Goal: Information Seeking & Learning: Learn about a topic

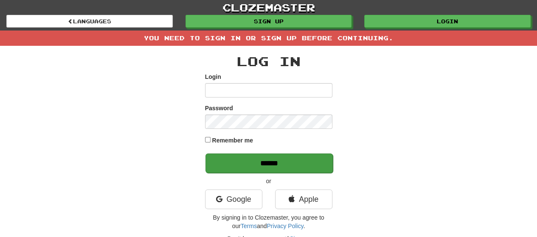
type input "*******"
click at [270, 167] on input "******" at bounding box center [269, 164] width 127 height 20
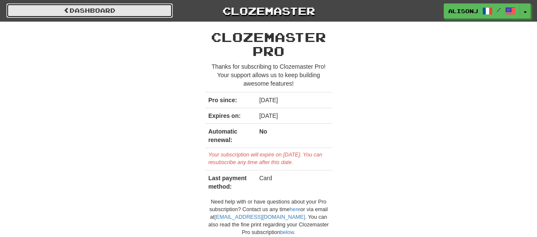
click at [163, 16] on link "Dashboard" at bounding box center [89, 10] width 166 height 14
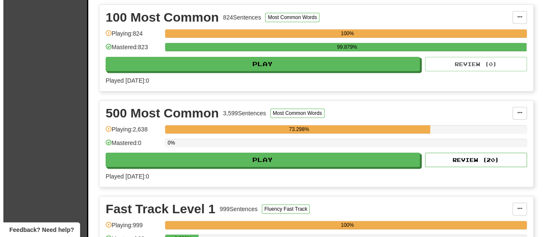
scroll to position [212, 0]
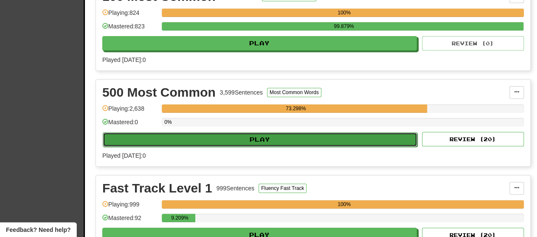
click at [365, 147] on button "Play" at bounding box center [260, 139] width 315 height 14
select select "**"
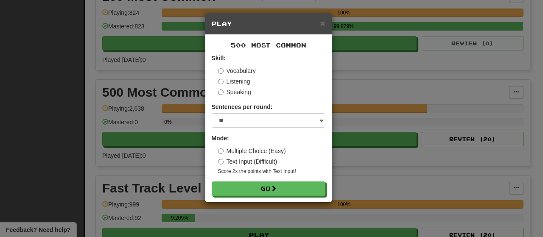
click at [275, 160] on label "Text Input (Difficult)" at bounding box center [247, 162] width 59 height 8
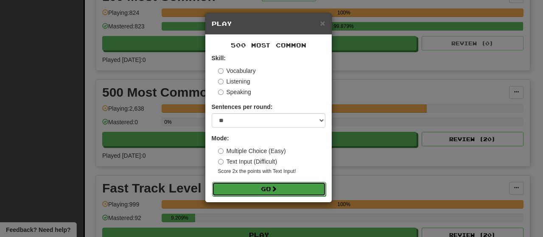
click at [277, 191] on span at bounding box center [274, 189] width 6 height 6
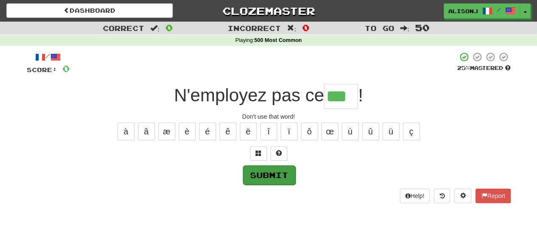
type input "***"
click at [268, 167] on button "Submit" at bounding box center [269, 176] width 53 height 20
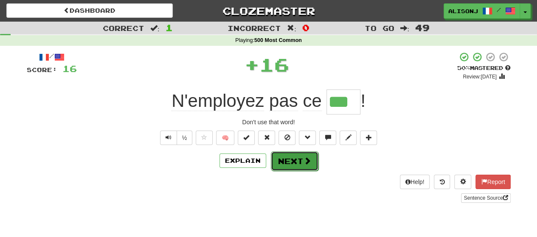
click at [301, 163] on button "Next" at bounding box center [295, 162] width 48 height 20
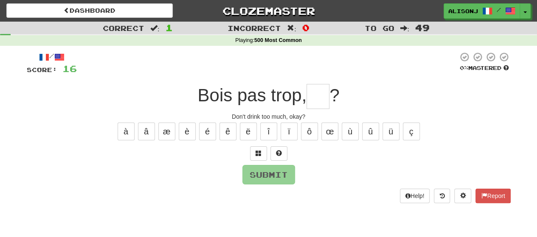
click at [358, 207] on div "/ Score: 16 0 % Mastered Bois pas trop,  ? Don't drink too much, okay? à â æ è …" at bounding box center [269, 130] width 484 height 169
click at [279, 151] on span at bounding box center [279, 153] width 6 height 6
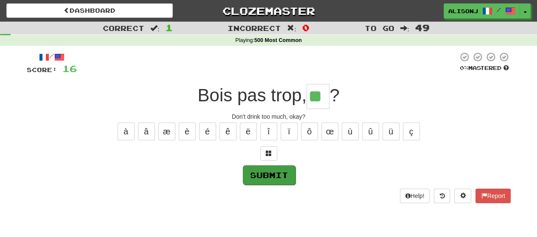
type input "**"
click at [279, 175] on button "Submit" at bounding box center [269, 176] width 53 height 20
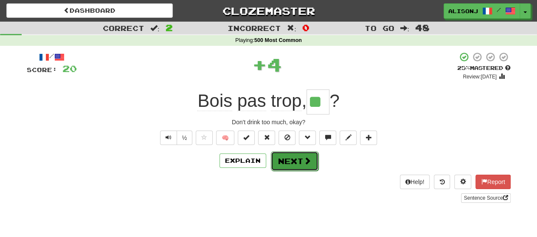
click at [287, 166] on button "Next" at bounding box center [295, 162] width 48 height 20
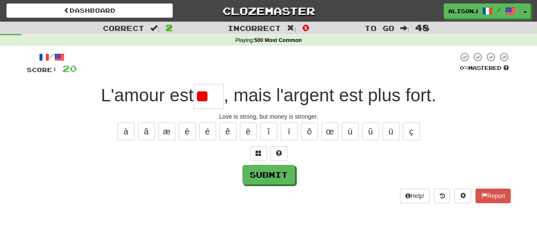
type input "*"
type input "****"
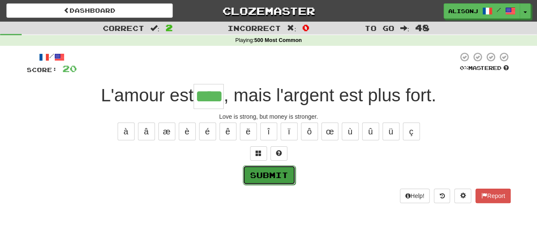
click at [289, 169] on button "Submit" at bounding box center [269, 176] width 53 height 20
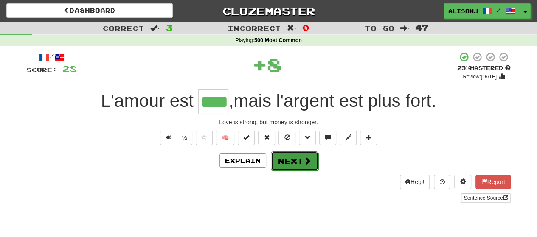
click at [291, 161] on button "Next" at bounding box center [295, 162] width 48 height 20
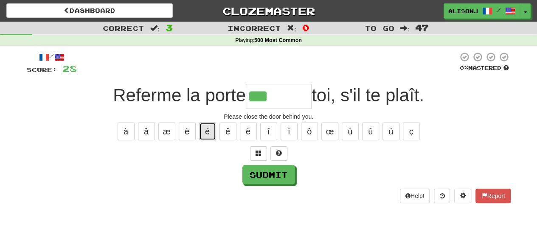
click at [207, 128] on button "é" at bounding box center [207, 132] width 17 height 18
click at [186, 131] on button "è" at bounding box center [187, 132] width 17 height 18
click at [281, 148] on button at bounding box center [278, 153] width 17 height 14
click at [211, 135] on button "é" at bounding box center [207, 132] width 17 height 18
click at [183, 136] on button "è" at bounding box center [187, 132] width 17 height 18
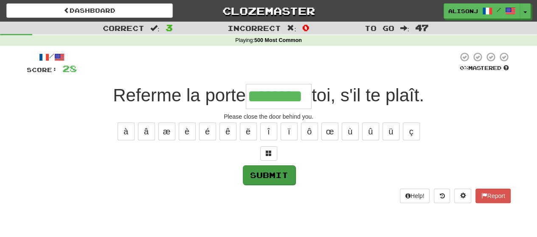
type input "********"
click at [267, 175] on button "Submit" at bounding box center [269, 176] width 53 height 20
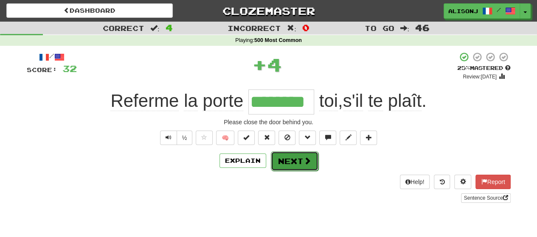
click at [284, 158] on button "Next" at bounding box center [295, 162] width 48 height 20
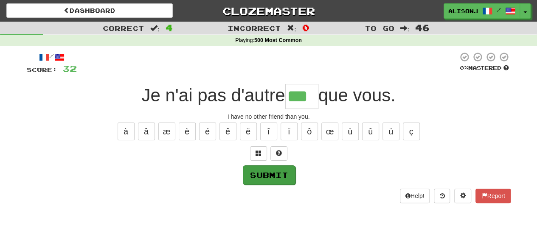
type input "***"
click at [275, 170] on button "Submit" at bounding box center [269, 176] width 53 height 20
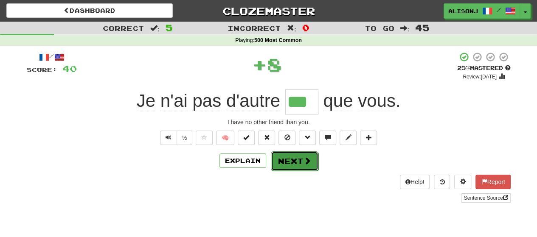
click at [287, 163] on button "Next" at bounding box center [295, 162] width 48 height 20
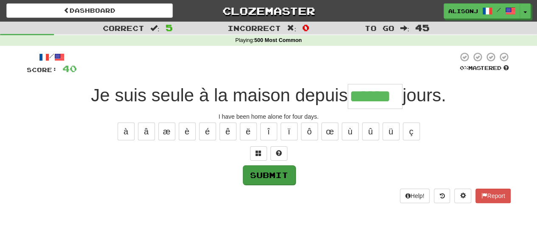
type input "******"
click at [284, 174] on button "Submit" at bounding box center [269, 176] width 53 height 20
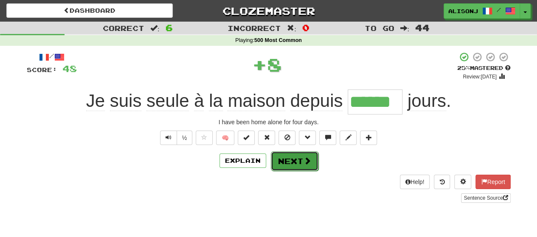
click at [298, 155] on button "Next" at bounding box center [295, 162] width 48 height 20
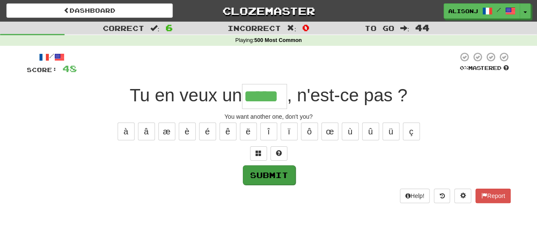
type input "*****"
click at [276, 174] on button "Submit" at bounding box center [269, 176] width 53 height 20
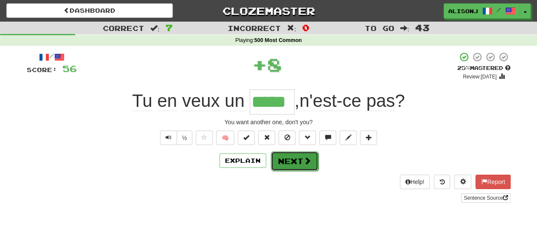
click at [309, 164] on span at bounding box center [308, 161] width 8 height 8
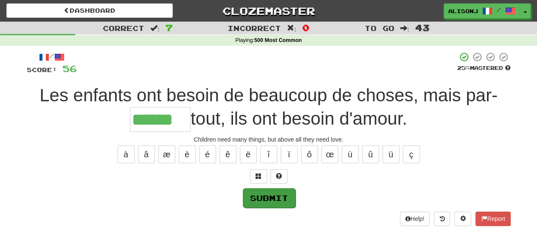
type input "******"
click at [284, 199] on button "Submit" at bounding box center [269, 199] width 53 height 20
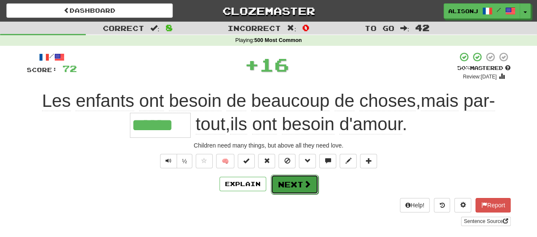
click at [301, 182] on button "Next" at bounding box center [295, 185] width 48 height 20
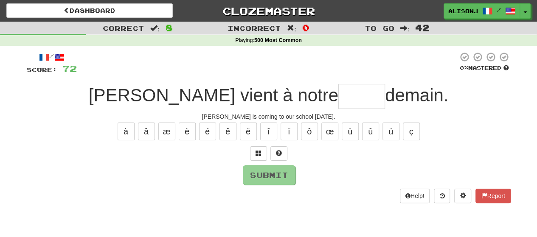
type input "*"
click at [203, 135] on button "é" at bounding box center [207, 132] width 17 height 18
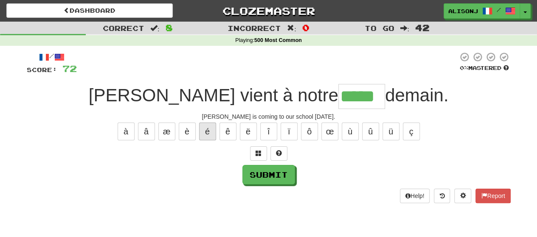
type input "*****"
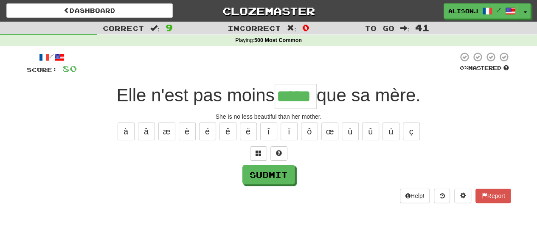
type input "*****"
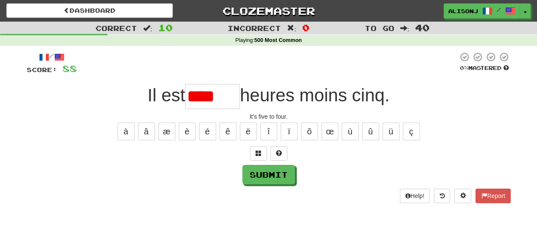
type input "******"
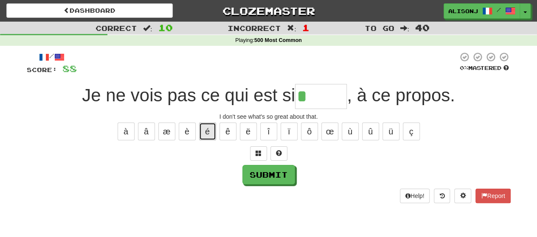
click at [206, 135] on button "é" at bounding box center [207, 132] width 17 height 18
type input "******"
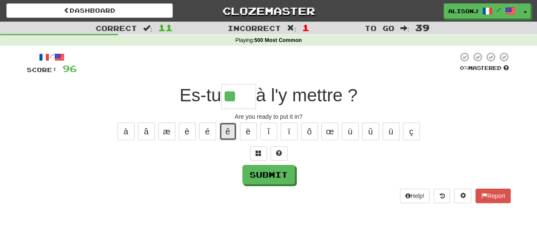
click at [223, 127] on button "ê" at bounding box center [228, 132] width 17 height 18
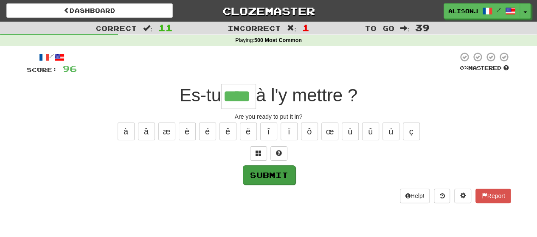
type input "****"
click at [270, 172] on button "Submit" at bounding box center [269, 176] width 53 height 20
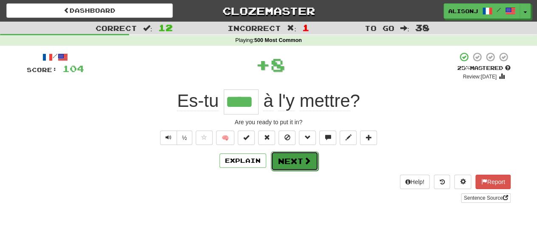
click at [289, 158] on button "Next" at bounding box center [295, 162] width 48 height 20
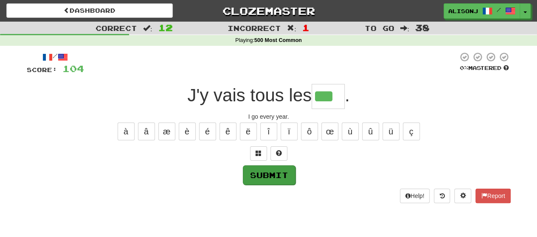
type input "***"
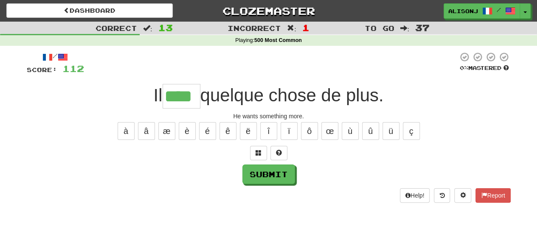
type input "****"
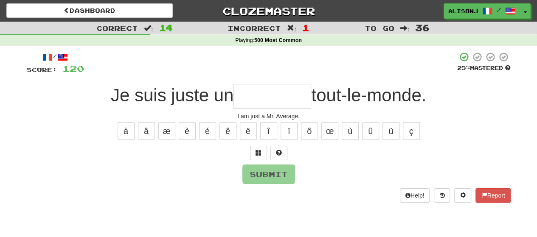
type input "*"
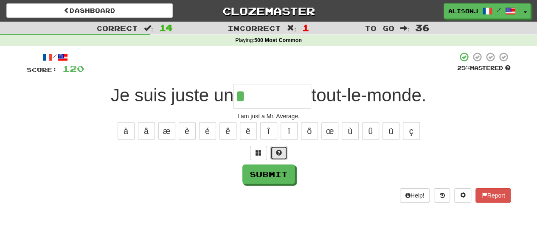
click at [282, 150] on button at bounding box center [278, 153] width 17 height 14
type input "********"
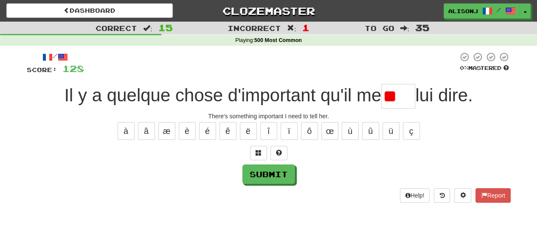
type input "*"
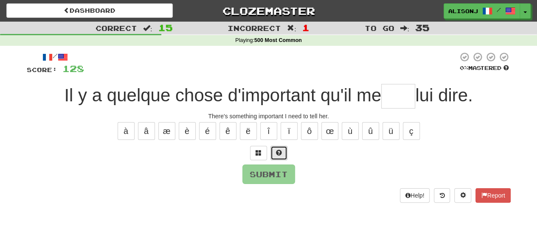
click at [278, 152] on span at bounding box center [279, 153] width 6 height 6
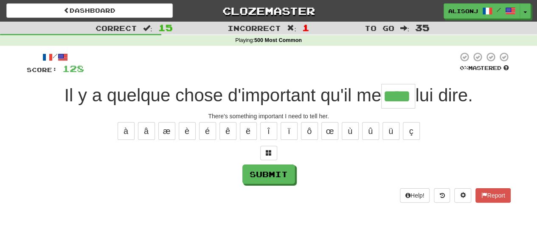
type input "****"
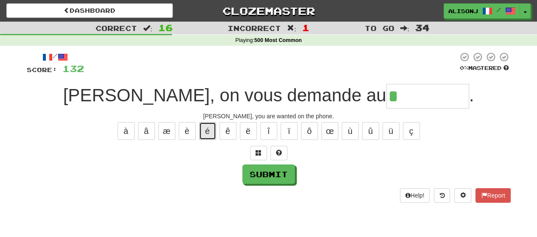
click at [207, 131] on button "é" at bounding box center [207, 131] width 17 height 18
click at [206, 131] on button "é" at bounding box center [207, 131] width 17 height 18
type input "*********"
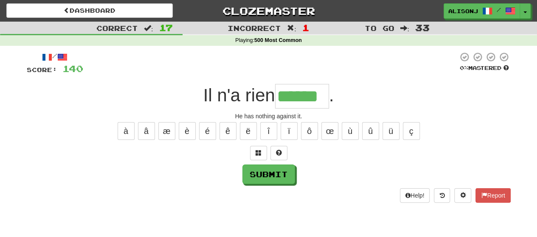
type input "******"
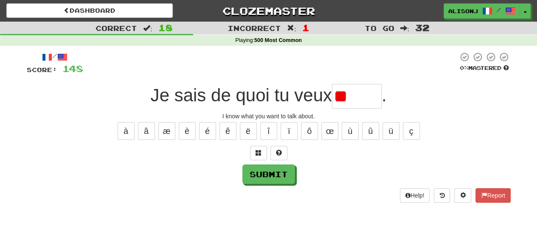
type input "*"
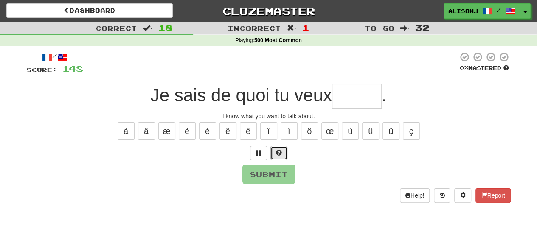
click at [276, 150] on span at bounding box center [279, 153] width 6 height 6
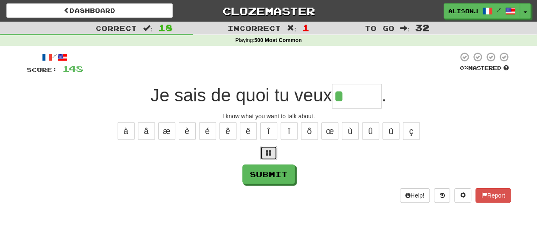
click at [267, 152] on span at bounding box center [269, 153] width 6 height 6
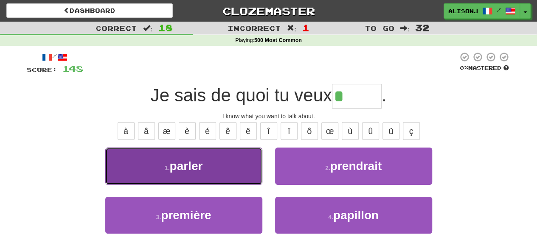
click at [213, 167] on button "1 . parler" at bounding box center [183, 166] width 157 height 37
type input "******"
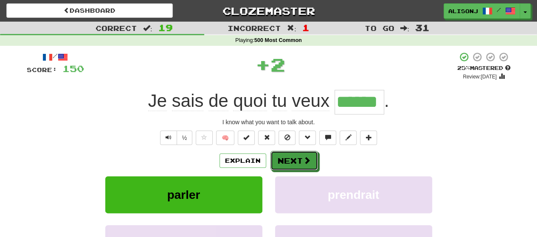
click at [298, 155] on button "Next" at bounding box center [294, 161] width 48 height 20
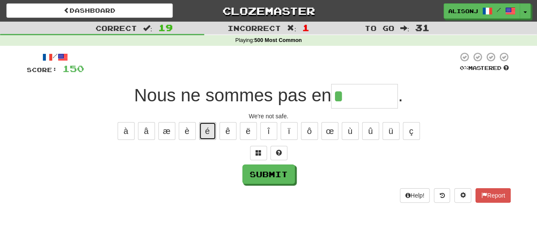
click at [203, 135] on button "é" at bounding box center [207, 131] width 17 height 18
click at [207, 131] on button "é" at bounding box center [207, 131] width 17 height 18
type input "********"
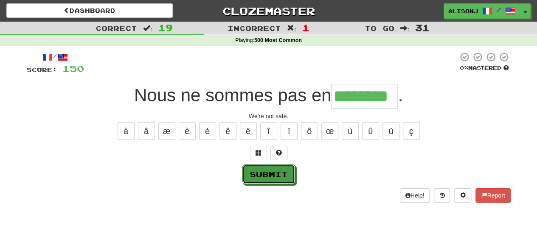
drag, startPoint x: 248, startPoint y: 166, endPoint x: 253, endPoint y: 183, distance: 17.6
click at [253, 183] on button "Submit" at bounding box center [268, 175] width 53 height 20
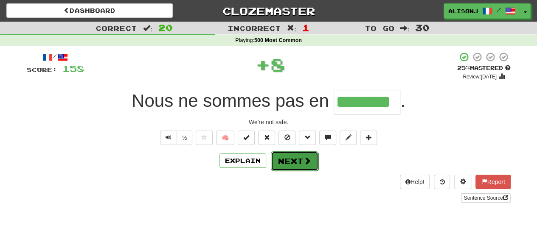
click at [284, 154] on button "Next" at bounding box center [295, 162] width 48 height 20
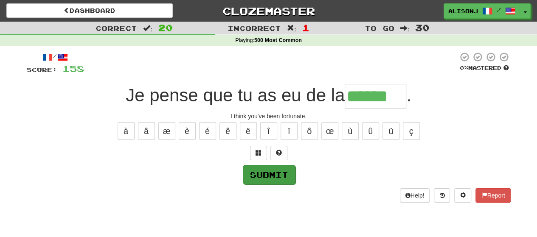
type input "******"
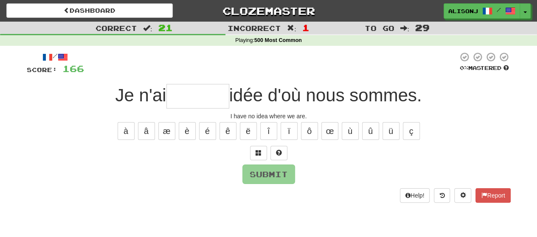
type input "*"
click at [284, 152] on button at bounding box center [278, 153] width 17 height 14
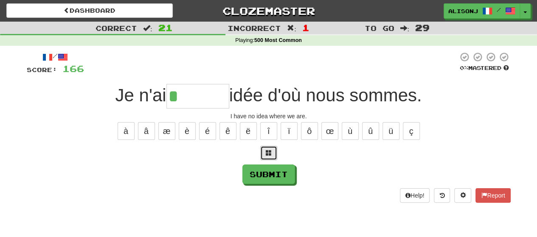
click at [273, 155] on button at bounding box center [268, 153] width 17 height 14
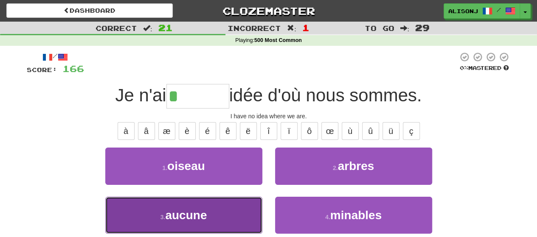
click at [241, 213] on button "3 . aucune" at bounding box center [183, 215] width 157 height 37
type input "******"
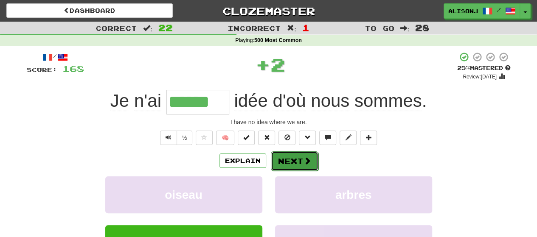
click at [290, 156] on button "Next" at bounding box center [295, 162] width 48 height 20
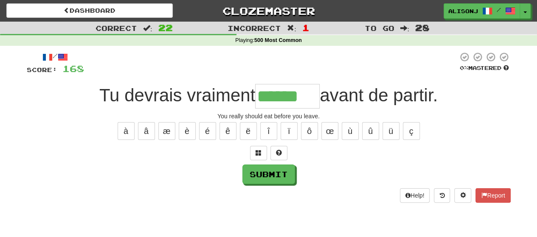
type input "******"
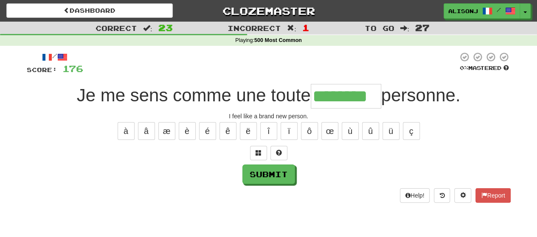
type input "********"
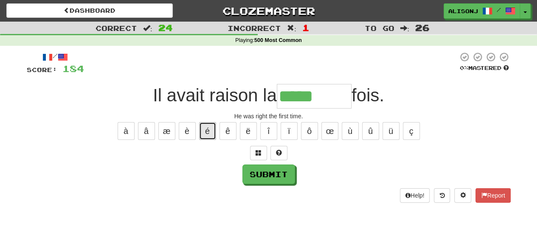
click at [208, 130] on button "é" at bounding box center [207, 131] width 17 height 18
click at [182, 130] on button "è" at bounding box center [187, 131] width 17 height 18
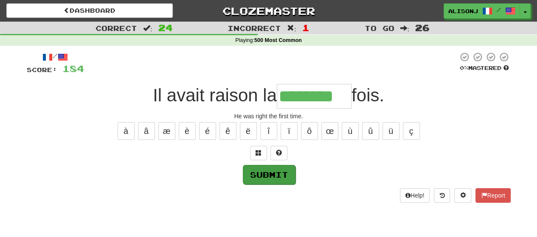
type input "********"
click at [264, 173] on button "Submit" at bounding box center [269, 175] width 53 height 20
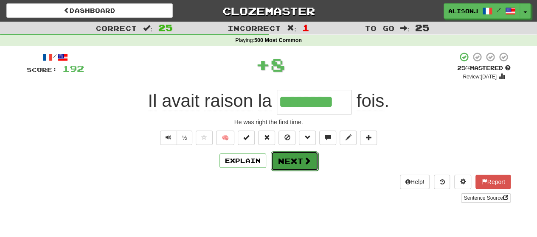
click at [294, 161] on button "Next" at bounding box center [295, 162] width 48 height 20
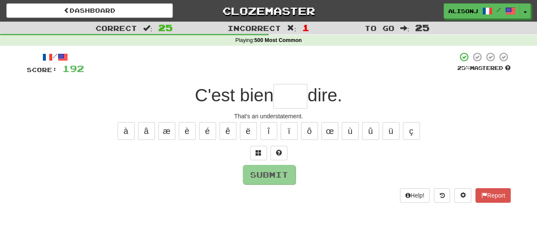
type input "*"
click at [280, 156] on button at bounding box center [278, 153] width 17 height 14
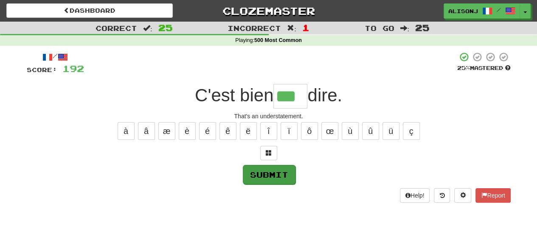
type input "***"
click at [280, 178] on button "Submit" at bounding box center [269, 175] width 53 height 20
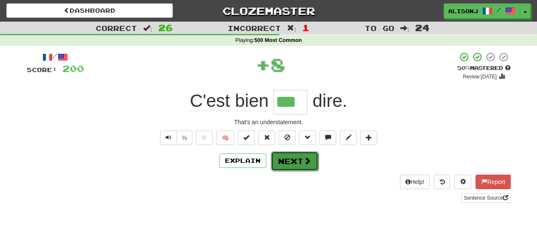
click at [287, 165] on button "Next" at bounding box center [295, 162] width 48 height 20
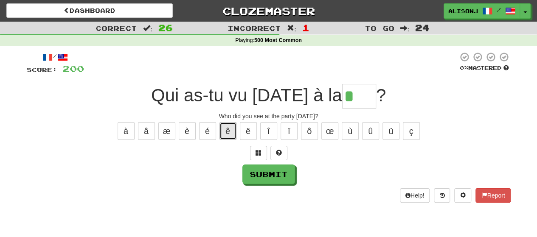
click at [230, 134] on button "ê" at bounding box center [228, 131] width 17 height 18
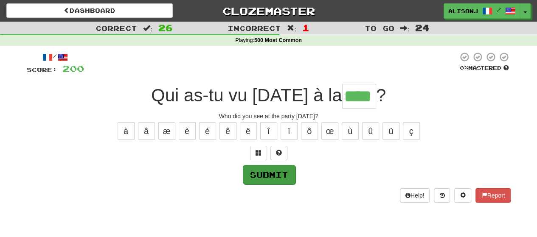
type input "****"
click at [285, 172] on button "Submit" at bounding box center [269, 175] width 53 height 20
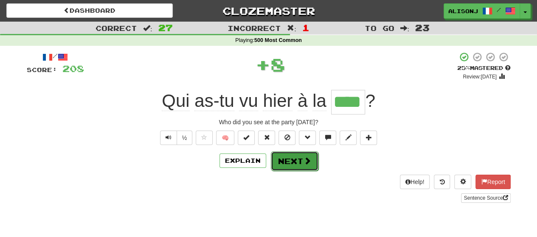
click at [291, 163] on button "Next" at bounding box center [295, 162] width 48 height 20
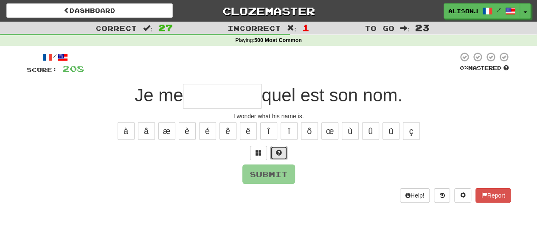
click at [278, 156] on button at bounding box center [278, 153] width 17 height 14
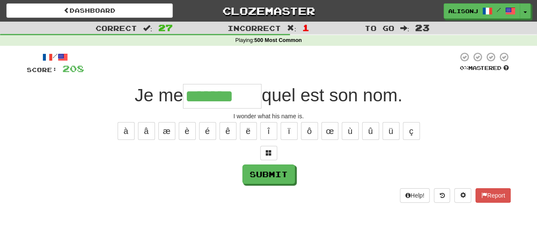
type input "*******"
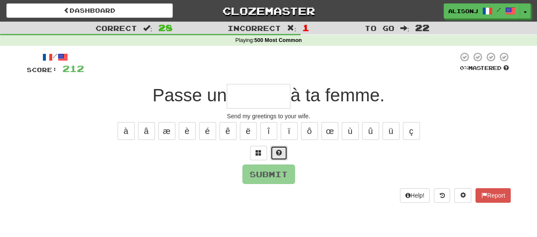
click at [278, 158] on button at bounding box center [278, 153] width 17 height 14
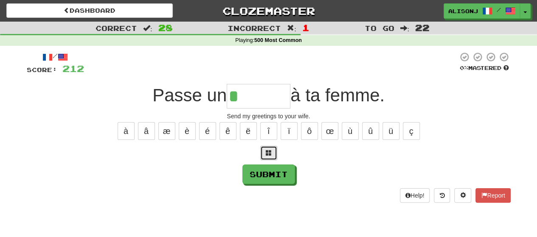
click at [269, 155] on span at bounding box center [269, 153] width 6 height 6
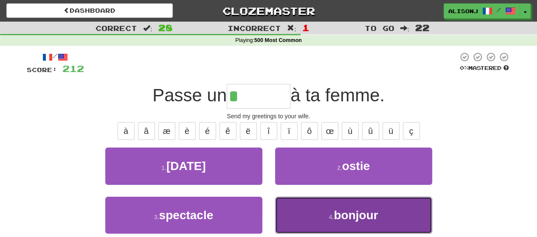
click at [309, 214] on button "4 . bonjour" at bounding box center [353, 215] width 157 height 37
type input "*******"
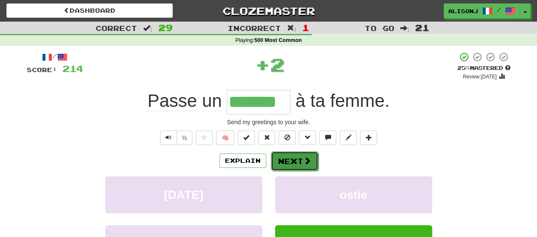
click at [302, 154] on button "Next" at bounding box center [295, 162] width 48 height 20
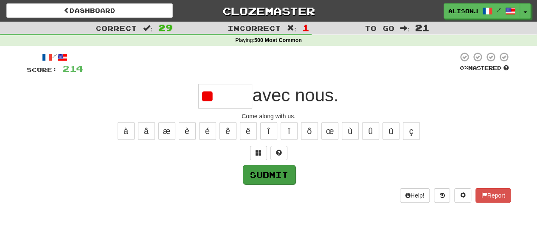
type input "*"
click at [262, 169] on button "Submit" at bounding box center [269, 175] width 53 height 20
type input "*****"
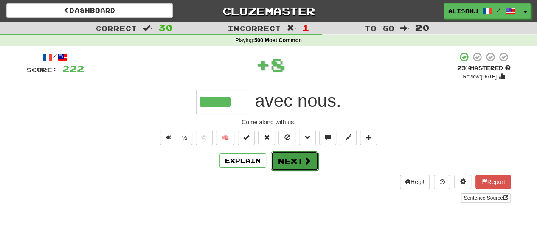
click at [286, 155] on button "Next" at bounding box center [295, 162] width 48 height 20
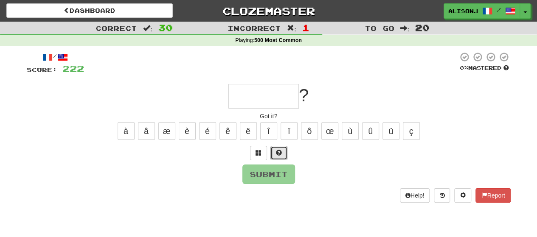
click at [279, 157] on button at bounding box center [278, 153] width 17 height 14
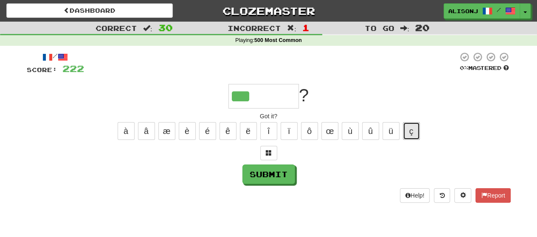
click at [413, 131] on button "ç" at bounding box center [411, 131] width 17 height 18
click at [274, 153] on button at bounding box center [268, 153] width 17 height 14
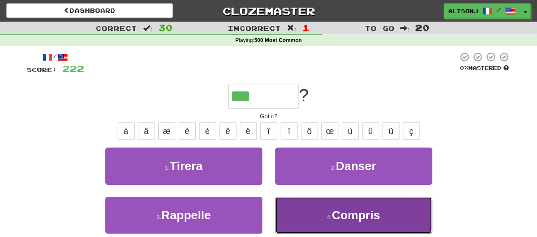
click at [311, 216] on button "4 . Compris" at bounding box center [353, 215] width 157 height 37
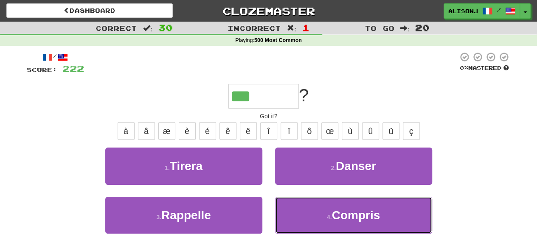
type input "*******"
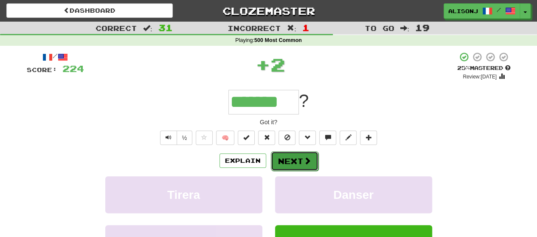
click at [291, 163] on button "Next" at bounding box center [295, 162] width 48 height 20
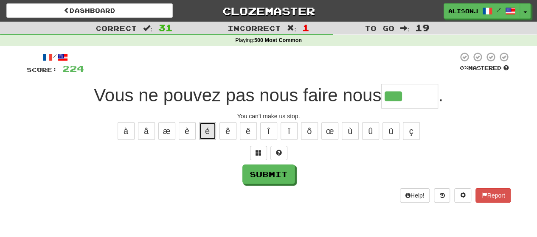
click at [207, 134] on button "é" at bounding box center [207, 131] width 17 height 18
click at [189, 140] on div "à â æ è é ê ë î ï ô œ ù û ü ç" at bounding box center [269, 131] width 484 height 21
click at [190, 134] on button "è" at bounding box center [187, 131] width 17 height 18
click at [282, 151] on button at bounding box center [278, 153] width 17 height 14
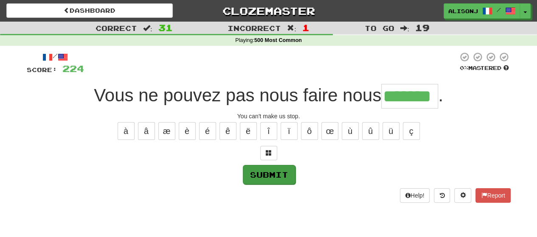
type input "*******"
click at [293, 170] on button "Submit" at bounding box center [269, 175] width 53 height 20
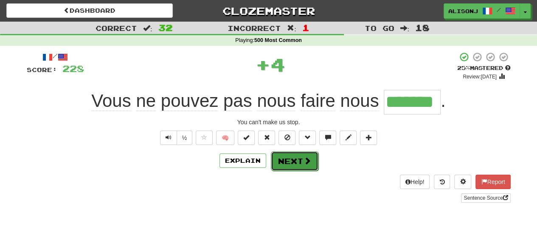
click at [295, 163] on button "Next" at bounding box center [295, 162] width 48 height 20
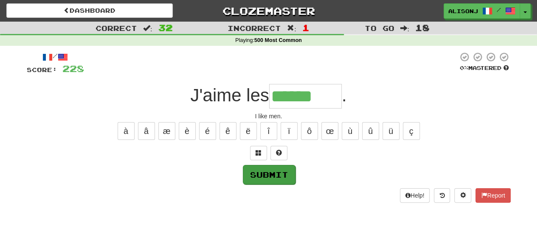
type input "******"
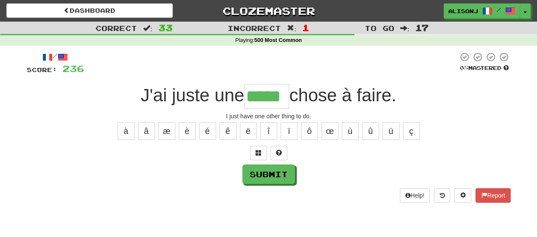
type input "*****"
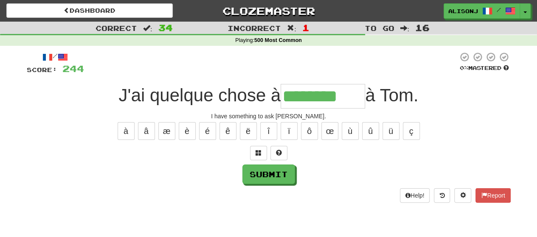
type input "********"
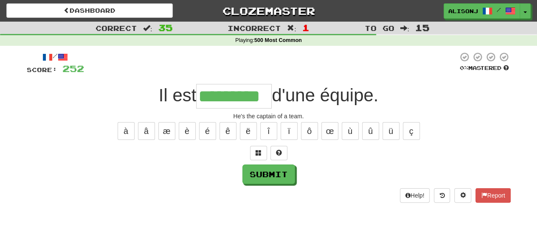
type input "*********"
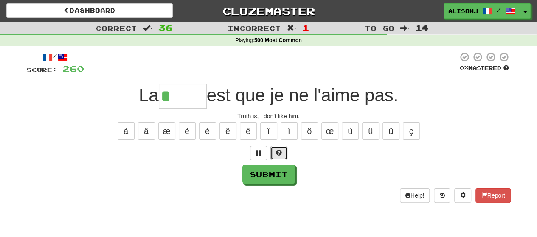
click at [281, 156] on button at bounding box center [278, 153] width 17 height 14
click at [276, 148] on button at bounding box center [268, 153] width 17 height 14
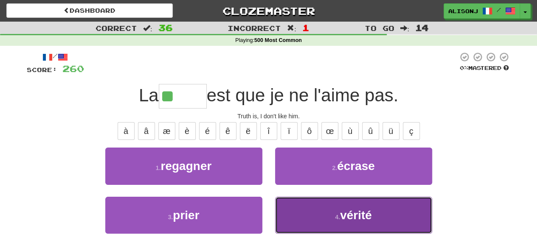
click at [311, 209] on button "4 . vérité" at bounding box center [353, 215] width 157 height 37
type input "******"
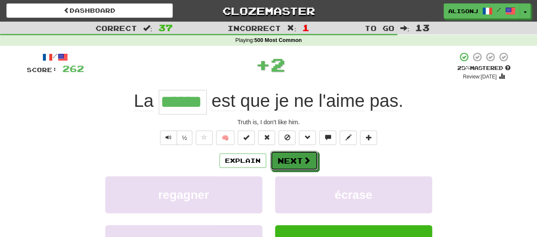
click at [304, 169] on button "Next" at bounding box center [294, 161] width 48 height 20
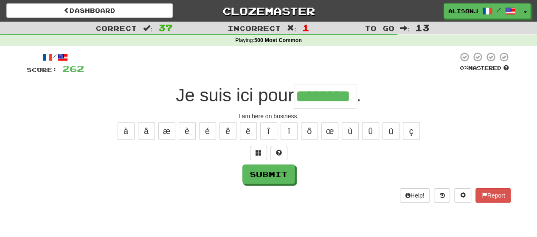
type input "********"
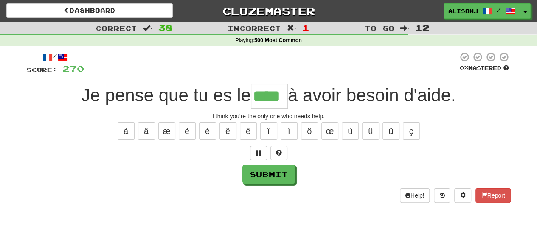
type input "****"
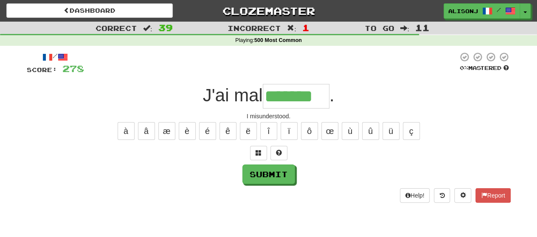
type input "*******"
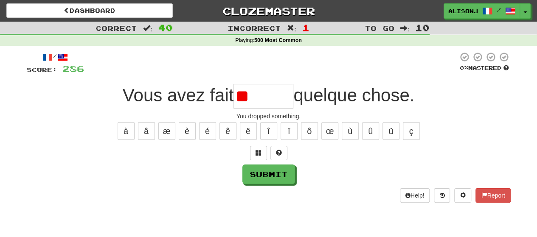
type input "*"
type input "******"
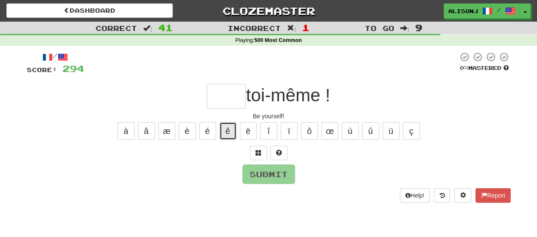
click at [228, 137] on button "ê" at bounding box center [228, 131] width 17 height 18
type input "*"
click at [205, 137] on button "é" at bounding box center [207, 131] width 17 height 18
type input "*"
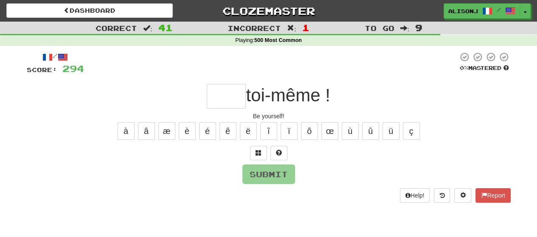
type input "*"
click at [274, 150] on button at bounding box center [278, 153] width 17 height 14
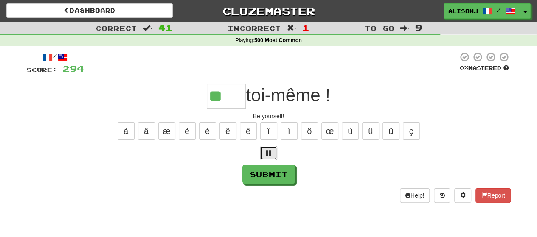
click at [274, 150] on button at bounding box center [268, 153] width 17 height 14
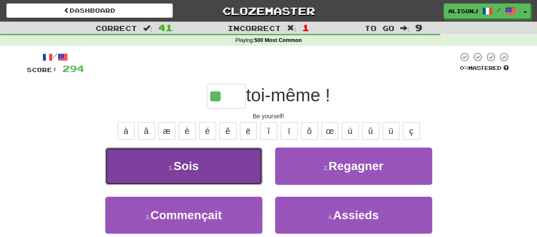
click at [236, 164] on button "1 . Sois" at bounding box center [183, 166] width 157 height 37
type input "****"
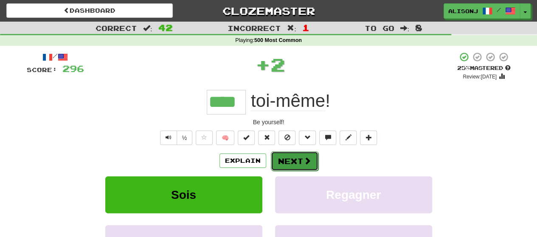
click at [281, 162] on button "Next" at bounding box center [295, 162] width 48 height 20
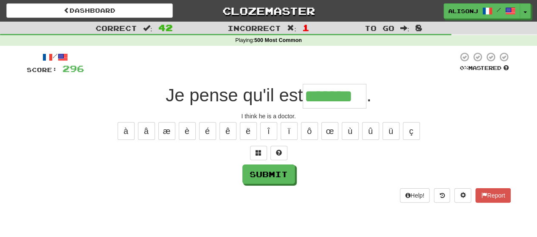
type input "*******"
click at [295, 179] on div "Submit" at bounding box center [269, 175] width 484 height 20
click at [282, 179] on button "Submit" at bounding box center [269, 175] width 53 height 20
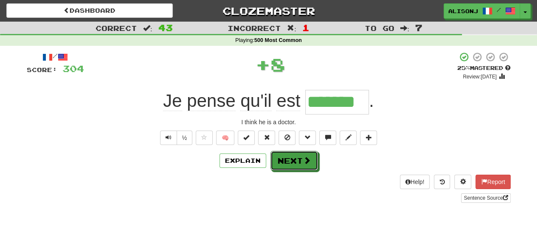
click at [309, 168] on button "Next" at bounding box center [294, 161] width 48 height 20
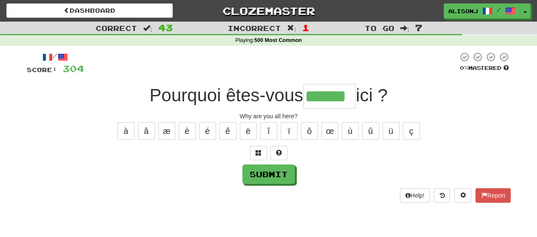
type input "******"
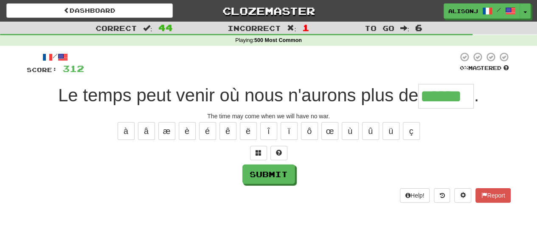
type input "******"
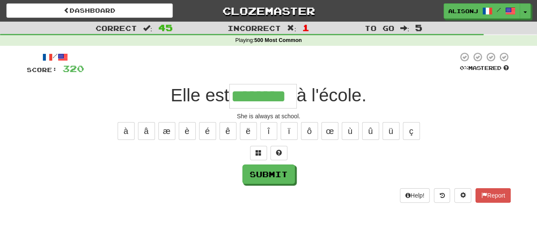
type input "********"
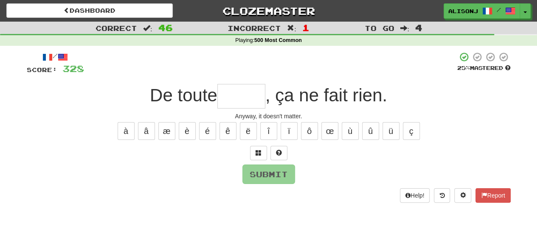
type input "*"
click at [282, 155] on button at bounding box center [278, 153] width 17 height 14
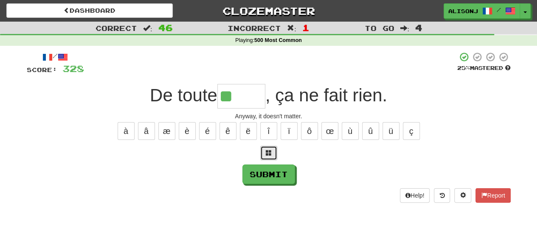
click at [273, 152] on button at bounding box center [268, 153] width 17 height 14
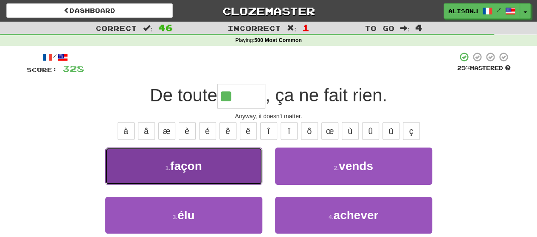
click at [248, 177] on button "1 . façon" at bounding box center [183, 166] width 157 height 37
type input "*****"
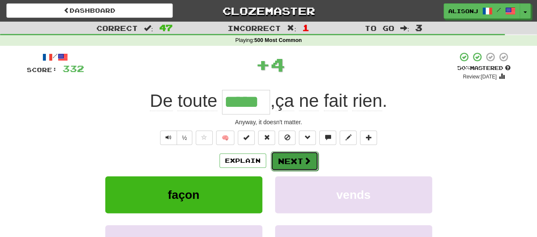
click at [293, 158] on button "Next" at bounding box center [295, 162] width 48 height 20
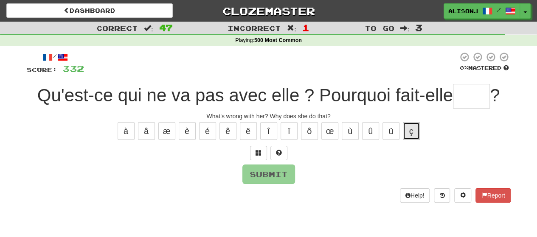
click at [412, 132] on button "ç" at bounding box center [411, 131] width 17 height 18
type input "*"
click at [280, 150] on span at bounding box center [279, 153] width 6 height 6
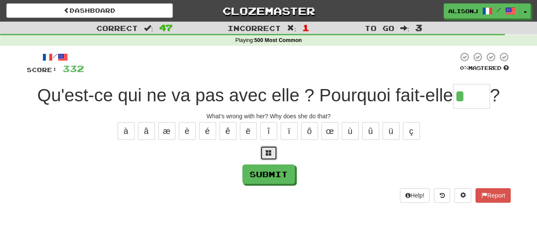
click at [274, 155] on button at bounding box center [268, 153] width 17 height 14
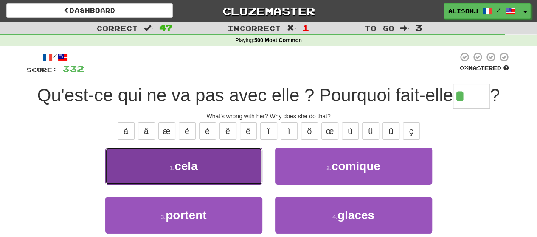
click at [204, 167] on button "1 . cela" at bounding box center [183, 166] width 157 height 37
type input "****"
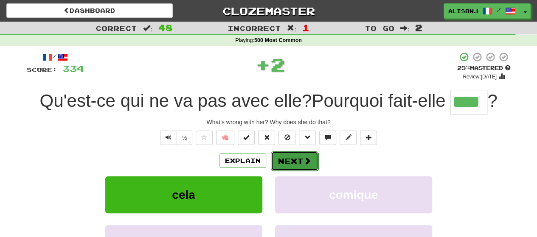
click at [288, 163] on button "Next" at bounding box center [295, 162] width 48 height 20
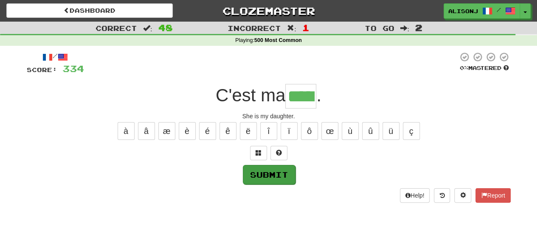
type input "*****"
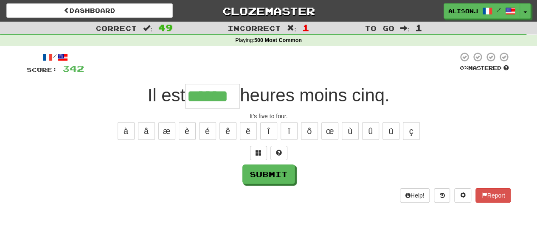
type input "******"
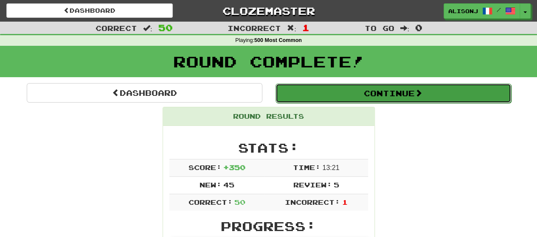
click at [348, 92] on button "Continue" at bounding box center [394, 94] width 236 height 20
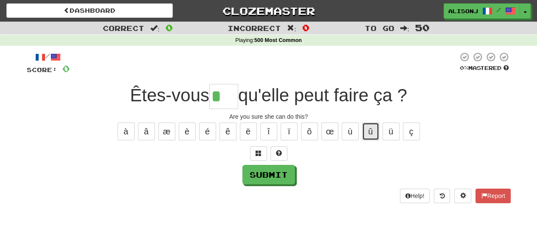
click at [369, 134] on button "û" at bounding box center [370, 132] width 17 height 18
type input "***"
click at [273, 185] on div "/ Score: 0 0 % Mastered Êtes-vous *** qu'elle peut faire ça ? Are you sure she …" at bounding box center [269, 127] width 484 height 151
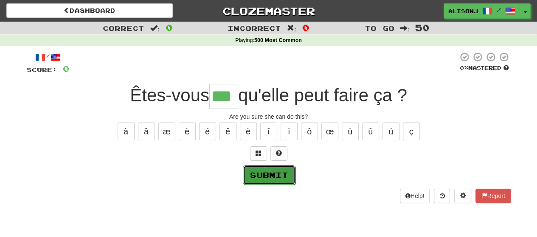
click at [273, 174] on button "Submit" at bounding box center [269, 176] width 53 height 20
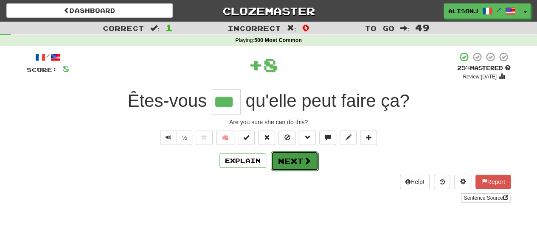
click at [285, 164] on button "Next" at bounding box center [295, 162] width 48 height 20
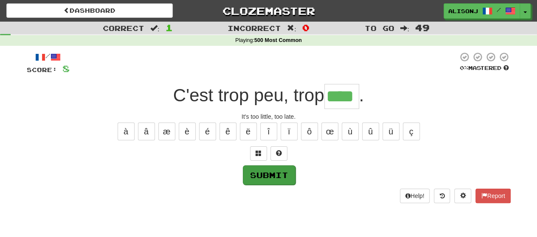
type input "****"
click at [268, 177] on button "Submit" at bounding box center [268, 175] width 53 height 20
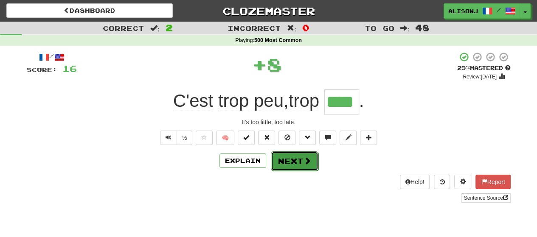
click at [276, 160] on button "Next" at bounding box center [295, 162] width 48 height 20
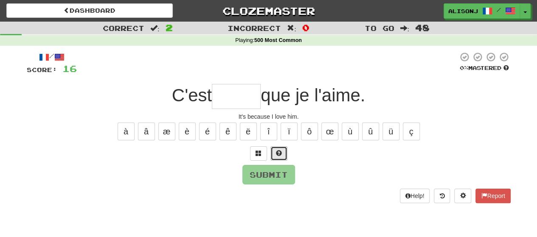
click at [279, 156] on button at bounding box center [278, 153] width 17 height 14
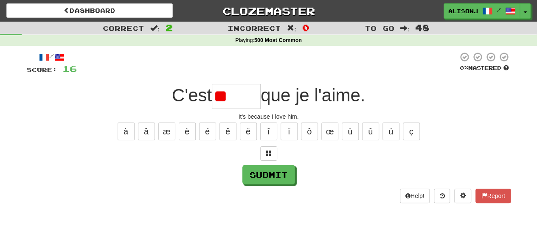
type input "*"
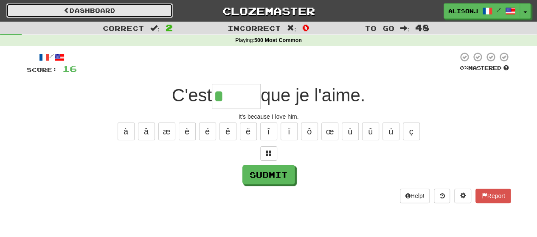
click at [68, 6] on link "Dashboard" at bounding box center [89, 10] width 166 height 14
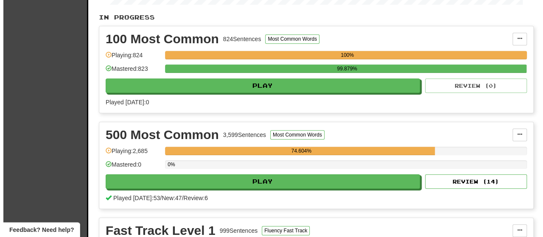
scroll to position [212, 0]
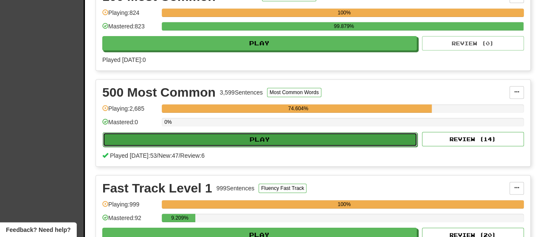
click at [324, 144] on button "Play" at bounding box center [260, 139] width 315 height 14
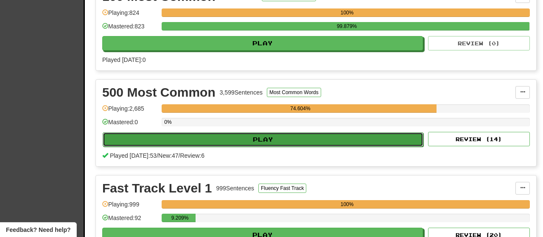
select select "**"
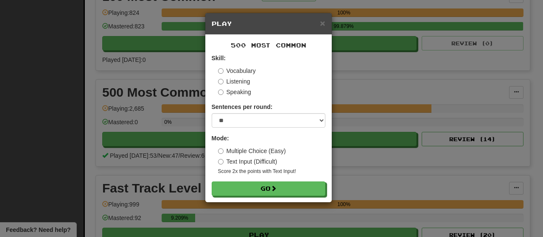
click at [265, 151] on label "Multiple Choice (Easy)" at bounding box center [252, 151] width 68 height 8
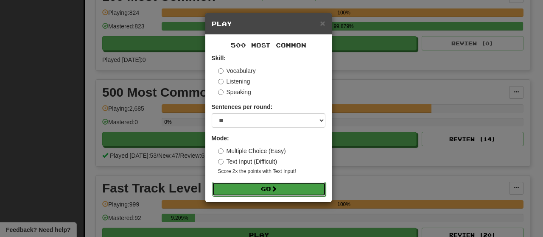
click at [266, 189] on button "Go" at bounding box center [269, 189] width 114 height 14
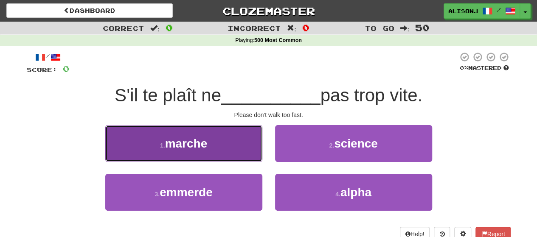
click at [237, 155] on button "1 . [GEOGRAPHIC_DATA]" at bounding box center [183, 143] width 157 height 37
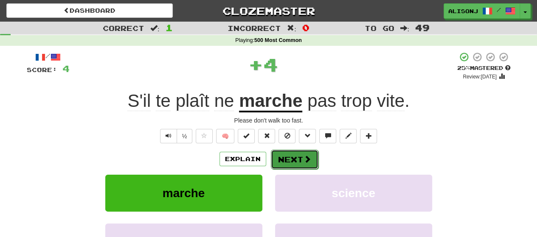
click at [294, 164] on button "Next" at bounding box center [295, 160] width 48 height 20
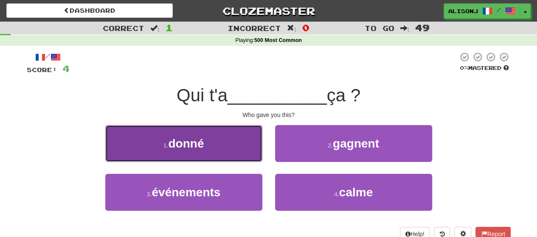
click at [222, 156] on button "1 . donné" at bounding box center [183, 143] width 157 height 37
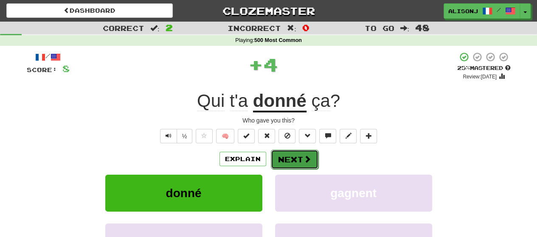
click at [289, 154] on button "Next" at bounding box center [295, 160] width 48 height 20
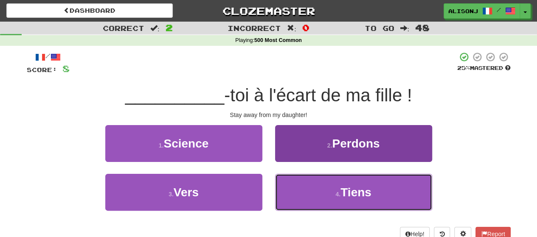
click at [285, 180] on button "4 . Tiens" at bounding box center [353, 192] width 157 height 37
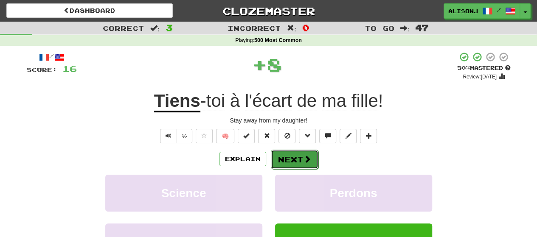
click at [284, 156] on button "Next" at bounding box center [295, 160] width 48 height 20
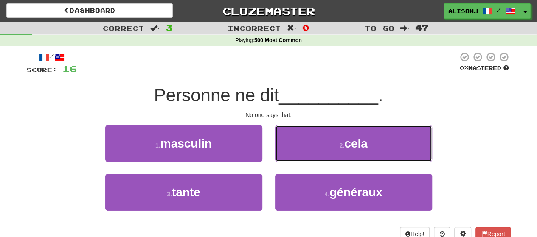
click at [284, 156] on button "2 . cela" at bounding box center [353, 143] width 157 height 37
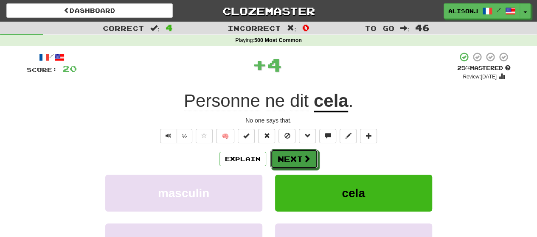
click at [284, 156] on button "Next" at bounding box center [294, 159] width 48 height 20
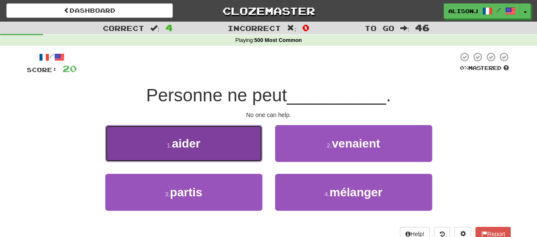
click at [249, 150] on button "1 . aider" at bounding box center [183, 143] width 157 height 37
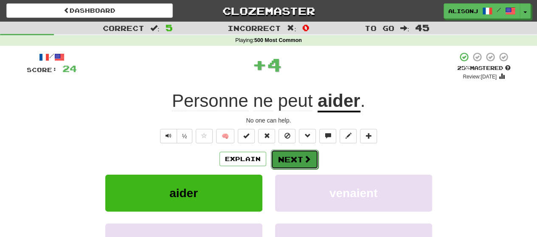
click at [305, 154] on button "Next" at bounding box center [295, 160] width 48 height 20
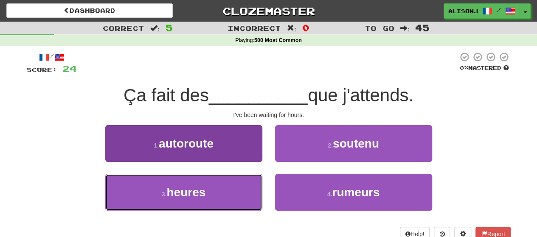
drag, startPoint x: 217, startPoint y: 197, endPoint x: 225, endPoint y: 190, distance: 9.9
click at [220, 194] on button "3 . heures" at bounding box center [183, 192] width 157 height 37
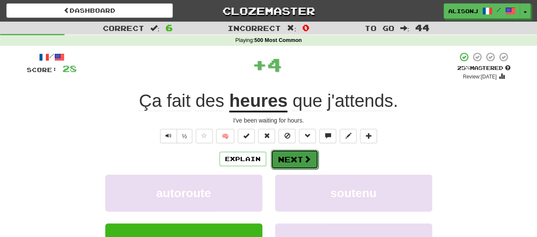
click at [301, 153] on button "Next" at bounding box center [295, 160] width 48 height 20
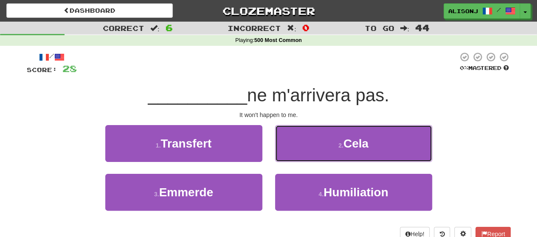
click at [301, 153] on button "2 . Cela" at bounding box center [353, 143] width 157 height 37
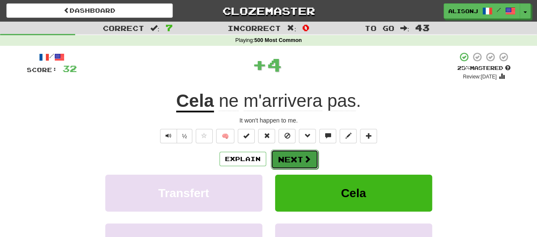
click at [293, 162] on button "Next" at bounding box center [295, 160] width 48 height 20
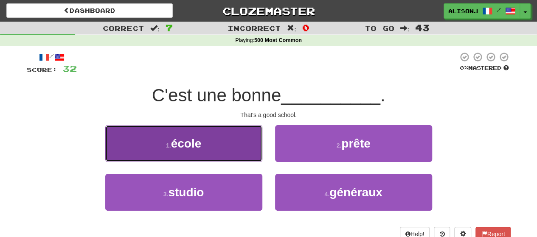
click at [242, 150] on button "1 . école" at bounding box center [183, 143] width 157 height 37
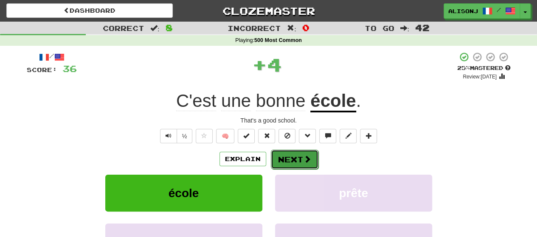
click at [296, 154] on button "Next" at bounding box center [295, 160] width 48 height 20
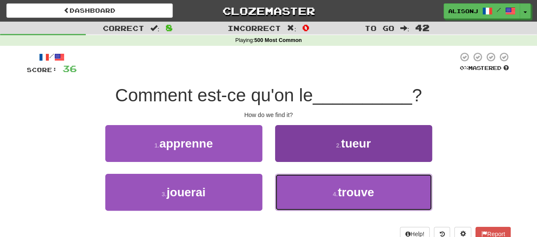
drag, startPoint x: 298, startPoint y: 187, endPoint x: 297, endPoint y: 178, distance: 8.9
click at [298, 187] on button "4 . trouve" at bounding box center [353, 192] width 157 height 37
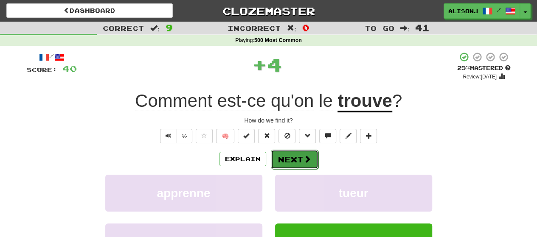
click at [295, 151] on button "Next" at bounding box center [295, 160] width 48 height 20
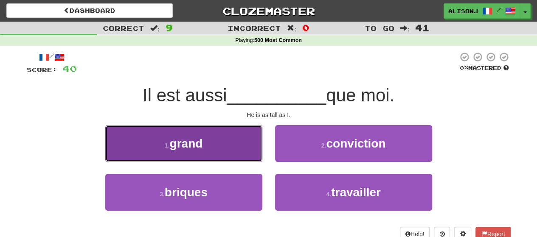
click at [221, 152] on button "1 . grand" at bounding box center [183, 143] width 157 height 37
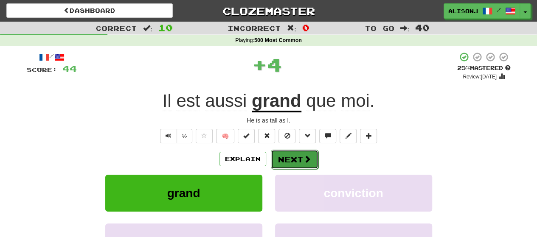
click at [296, 160] on button "Next" at bounding box center [295, 160] width 48 height 20
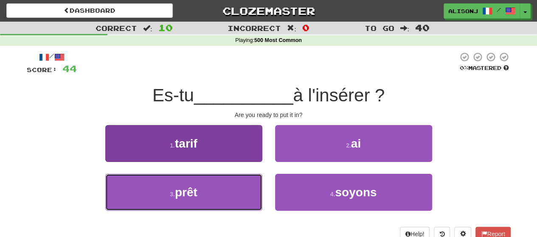
drag, startPoint x: 220, startPoint y: 197, endPoint x: 228, endPoint y: 189, distance: 11.4
click at [222, 195] on button "3 . prêt" at bounding box center [183, 192] width 157 height 37
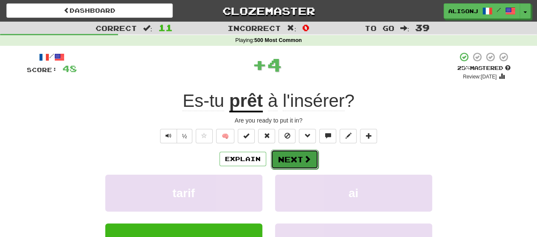
click at [304, 160] on button "Next" at bounding box center [295, 160] width 48 height 20
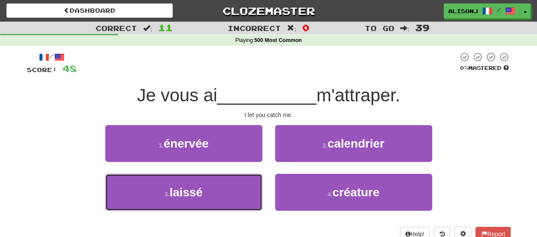
drag, startPoint x: 239, startPoint y: 190, endPoint x: 253, endPoint y: 169, distance: 25.3
click at [239, 190] on button "3 . laissé" at bounding box center [183, 192] width 157 height 37
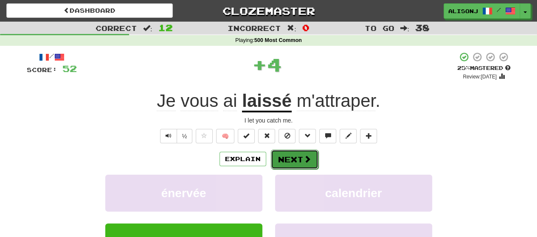
click at [280, 154] on button "Next" at bounding box center [295, 160] width 48 height 20
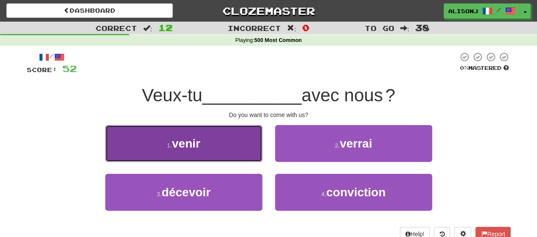
click at [260, 154] on button "1 . venir" at bounding box center [183, 143] width 157 height 37
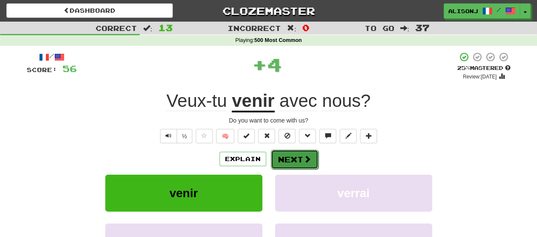
click at [309, 152] on button "Next" at bounding box center [295, 160] width 48 height 20
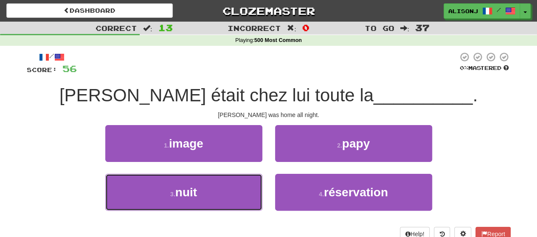
drag, startPoint x: 198, startPoint y: 195, endPoint x: 248, endPoint y: 169, distance: 56.4
click at [201, 192] on button "3 . nuit" at bounding box center [183, 192] width 157 height 37
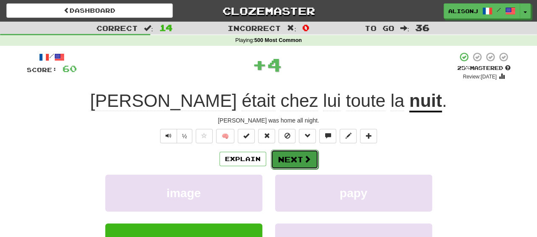
click at [311, 161] on button "Next" at bounding box center [295, 160] width 48 height 20
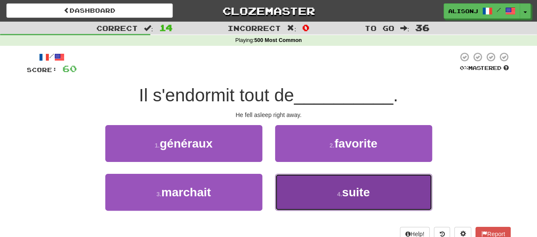
click at [296, 181] on button "4 . suite" at bounding box center [353, 192] width 157 height 37
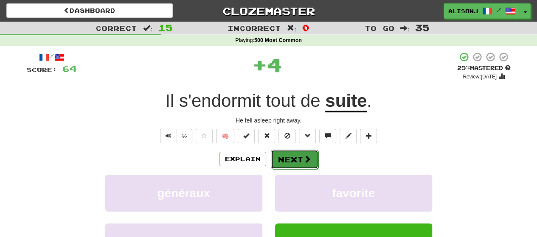
click at [294, 158] on button "Next" at bounding box center [295, 160] width 48 height 20
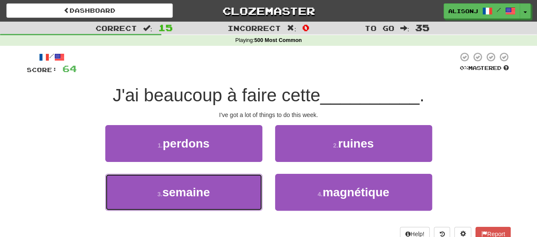
drag, startPoint x: 224, startPoint y: 194, endPoint x: 256, endPoint y: 170, distance: 39.7
click at [230, 187] on button "3 . semaine" at bounding box center [183, 192] width 157 height 37
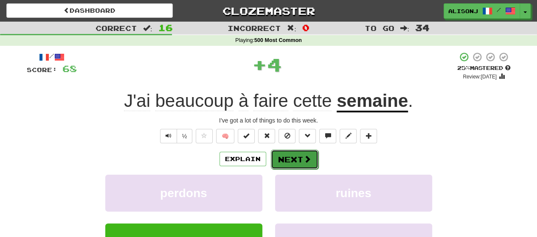
drag, startPoint x: 256, startPoint y: 170, endPoint x: 277, endPoint y: 161, distance: 23.4
click at [277, 161] on button "Next" at bounding box center [295, 160] width 48 height 20
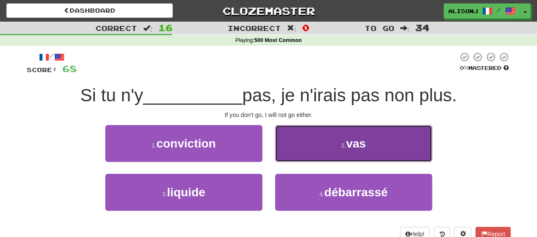
click at [313, 146] on button "2 . vas" at bounding box center [353, 143] width 157 height 37
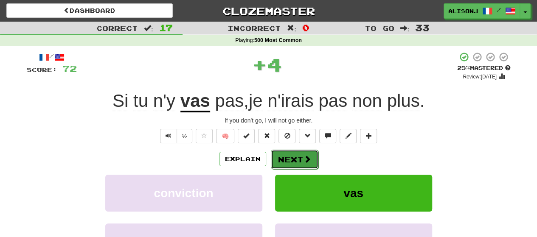
click at [304, 155] on span at bounding box center [308, 159] width 8 height 8
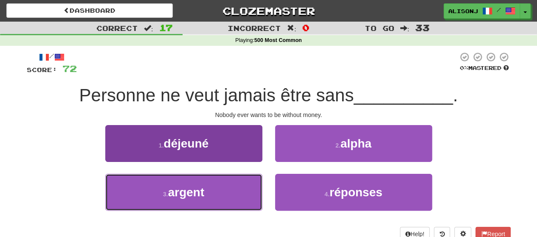
click at [184, 187] on span "argent" at bounding box center [186, 192] width 37 height 13
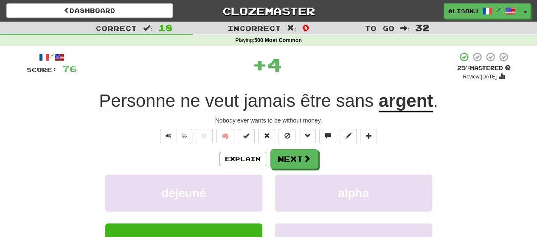
click at [304, 147] on div "/ Score: 76 + 4 25 % Mastered Review: [DATE] Personne ne veut jamais être sans …" at bounding box center [269, 185] width 484 height 266
click at [303, 151] on button "Next" at bounding box center [295, 160] width 48 height 20
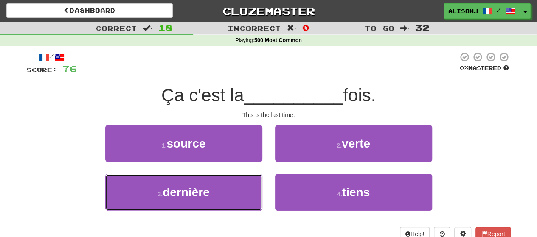
drag, startPoint x: 213, startPoint y: 197, endPoint x: 254, endPoint y: 169, distance: 50.1
click at [214, 194] on button "3 . dernière" at bounding box center [183, 192] width 157 height 37
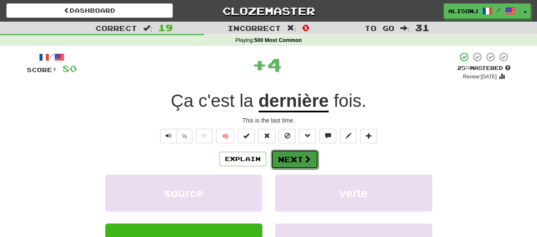
click at [279, 153] on button "Next" at bounding box center [295, 160] width 48 height 20
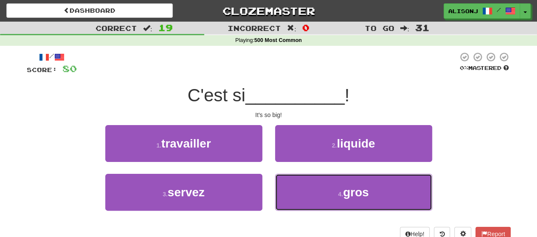
drag, startPoint x: 308, startPoint y: 197, endPoint x: 302, endPoint y: 172, distance: 26.2
click at [306, 189] on button "4 . gros" at bounding box center [353, 192] width 157 height 37
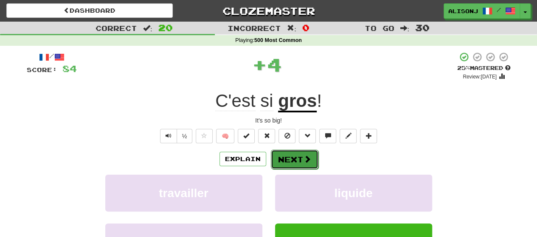
click at [298, 156] on button "Next" at bounding box center [295, 160] width 48 height 20
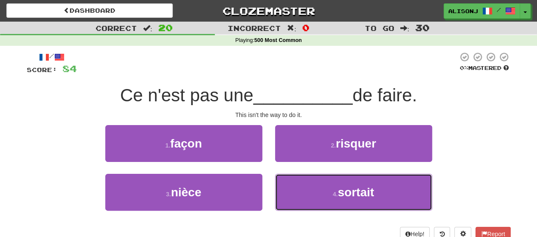
drag, startPoint x: 298, startPoint y: 186, endPoint x: 296, endPoint y: 172, distance: 15.1
click at [297, 178] on button "4 . sortait" at bounding box center [353, 192] width 157 height 37
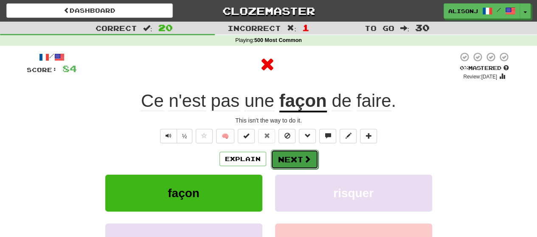
click at [291, 155] on button "Next" at bounding box center [295, 160] width 48 height 20
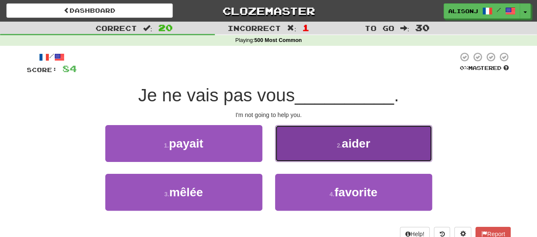
click at [300, 135] on button "2 . aider" at bounding box center [353, 143] width 157 height 37
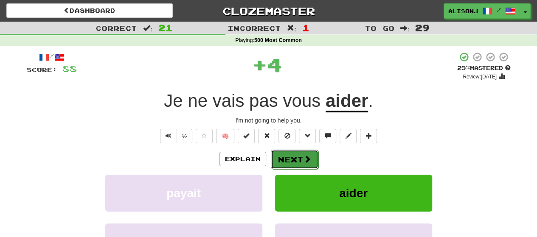
click at [292, 154] on button "Next" at bounding box center [295, 160] width 48 height 20
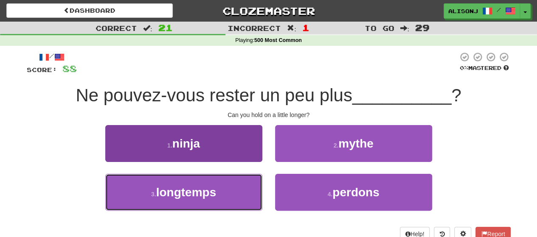
drag, startPoint x: 243, startPoint y: 206, endPoint x: 245, endPoint y: 199, distance: 7.0
click at [243, 203] on button "3 . longtemps" at bounding box center [183, 192] width 157 height 37
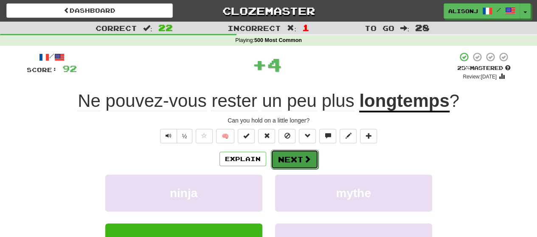
click at [295, 159] on button "Next" at bounding box center [295, 160] width 48 height 20
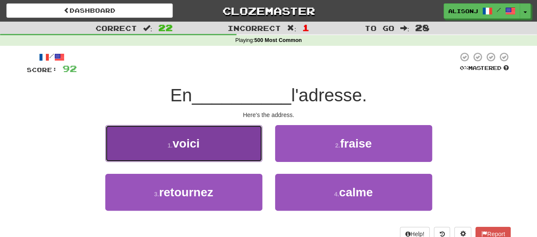
click at [232, 149] on button "1 . voici" at bounding box center [183, 143] width 157 height 37
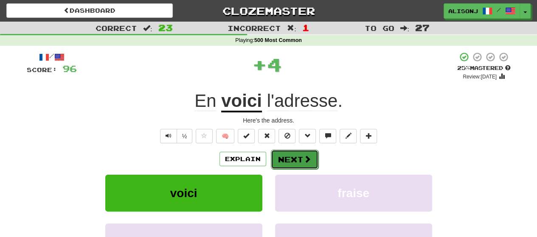
click at [287, 156] on button "Next" at bounding box center [295, 160] width 48 height 20
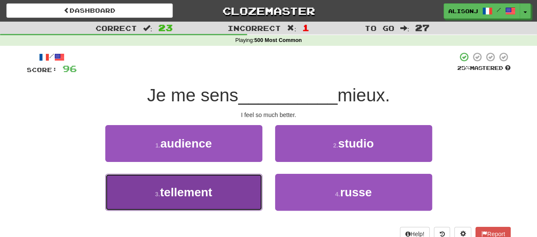
click at [241, 195] on button "3 . tellement" at bounding box center [183, 192] width 157 height 37
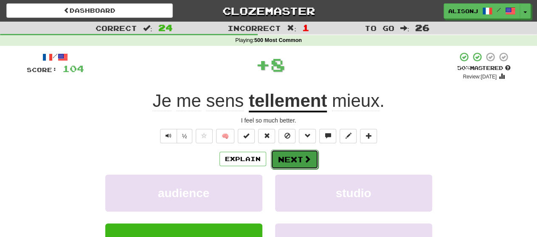
click at [278, 156] on button "Next" at bounding box center [295, 160] width 48 height 20
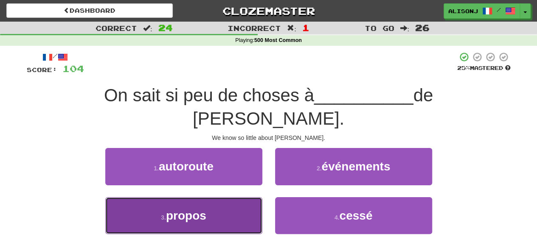
drag, startPoint x: 219, startPoint y: 202, endPoint x: 247, endPoint y: 180, distance: 35.4
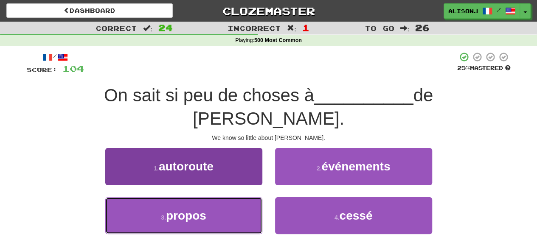
click at [220, 201] on button "3 . propos" at bounding box center [183, 215] width 157 height 37
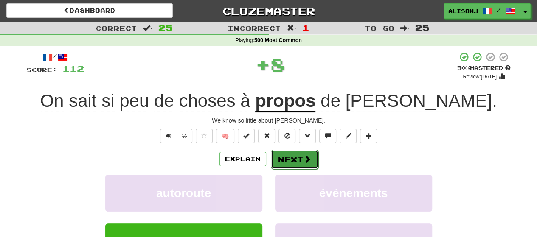
click at [285, 160] on button "Next" at bounding box center [295, 160] width 48 height 20
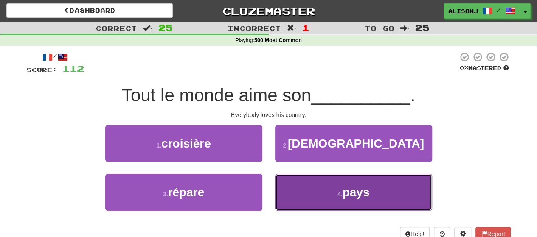
drag, startPoint x: 302, startPoint y: 191, endPoint x: 302, endPoint y: 169, distance: 22.1
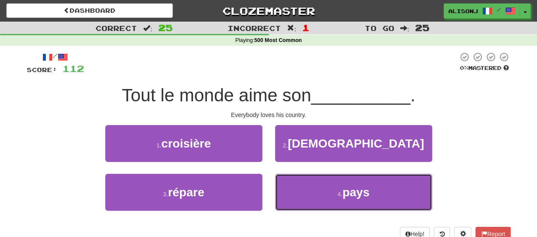
click at [302, 183] on button "4 . pays" at bounding box center [353, 192] width 157 height 37
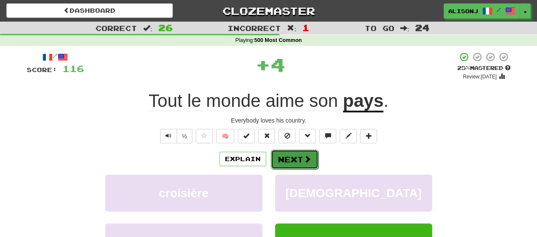
click at [302, 151] on button "Next" at bounding box center [295, 160] width 48 height 20
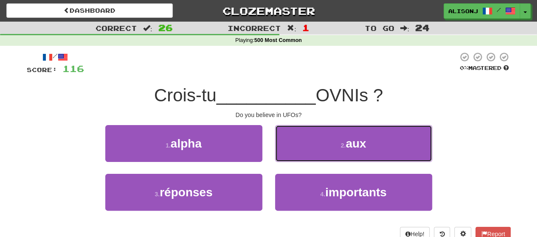
click at [302, 151] on button "2 . aux" at bounding box center [353, 143] width 157 height 37
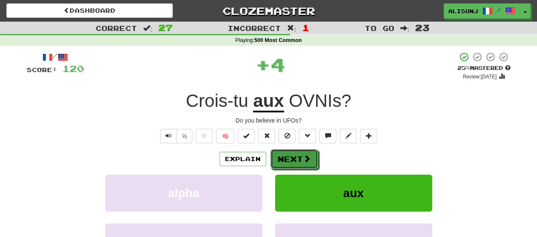
click at [302, 151] on button "Next" at bounding box center [294, 159] width 48 height 20
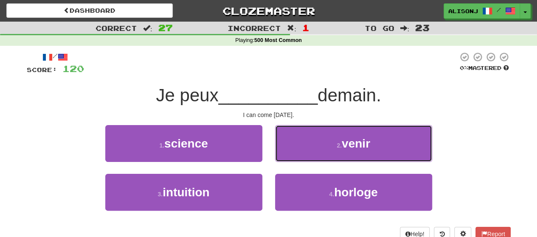
click at [302, 151] on button "2 . venir" at bounding box center [353, 143] width 157 height 37
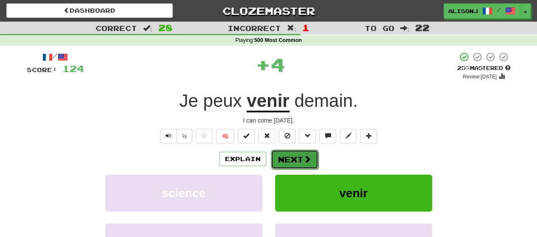
click at [295, 160] on button "Next" at bounding box center [295, 160] width 48 height 20
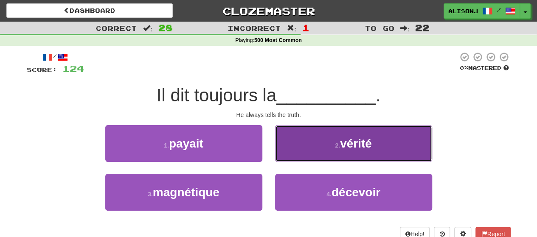
click at [298, 145] on button "2 . vérité" at bounding box center [353, 143] width 157 height 37
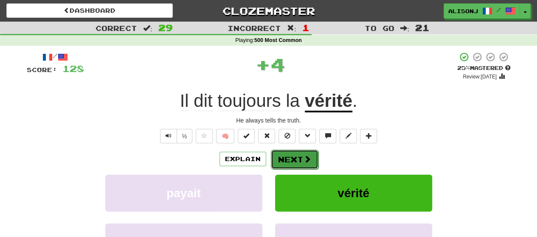
click at [295, 153] on button "Next" at bounding box center [295, 160] width 48 height 20
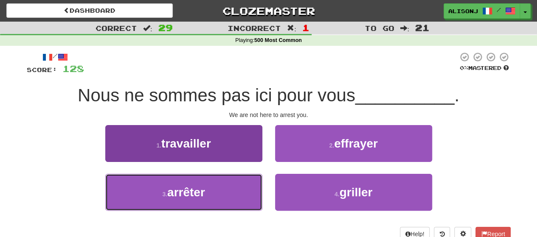
drag, startPoint x: 214, startPoint y: 210, endPoint x: 228, endPoint y: 191, distance: 23.4
click at [217, 203] on button "3 . arrêter" at bounding box center [183, 192] width 157 height 37
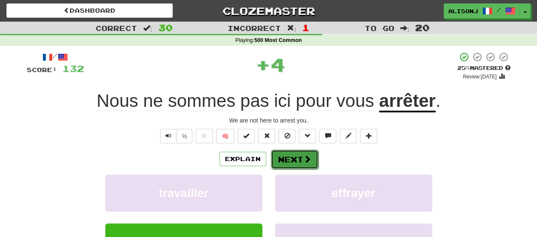
click at [311, 161] on button "Next" at bounding box center [295, 160] width 48 height 20
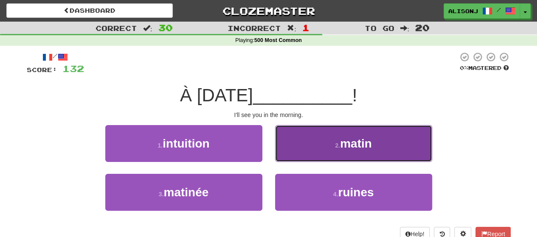
click at [295, 141] on button "2 . matin" at bounding box center [353, 143] width 157 height 37
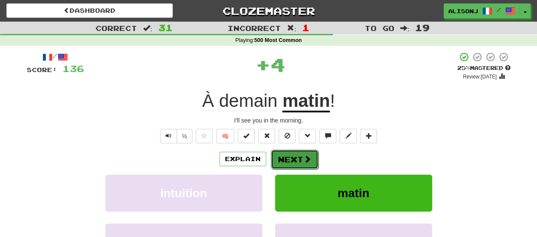
click at [288, 151] on button "Next" at bounding box center [295, 160] width 48 height 20
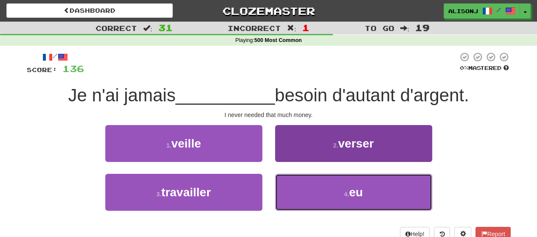
drag, startPoint x: 295, startPoint y: 186, endPoint x: 294, endPoint y: 175, distance: 11.1
click at [295, 182] on button "4 . eu" at bounding box center [353, 192] width 157 height 37
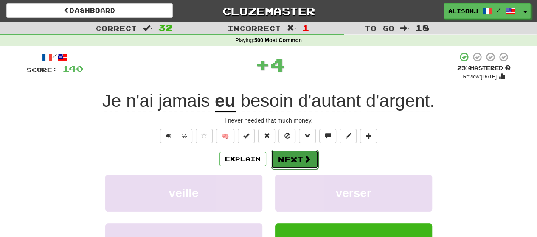
click at [287, 158] on button "Next" at bounding box center [295, 160] width 48 height 20
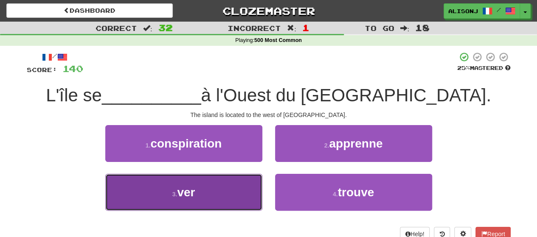
click at [231, 194] on button "3 . ver" at bounding box center [183, 192] width 157 height 37
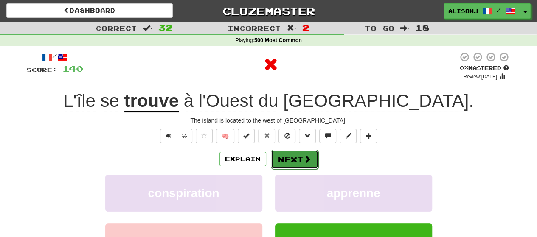
click at [292, 156] on button "Next" at bounding box center [295, 160] width 48 height 20
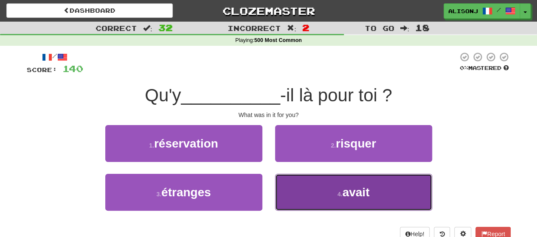
click at [310, 187] on button "4 . avait" at bounding box center [353, 192] width 157 height 37
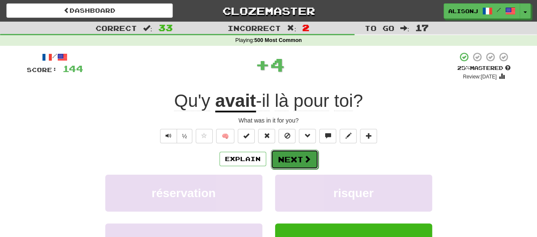
click at [304, 155] on span at bounding box center [308, 159] width 8 height 8
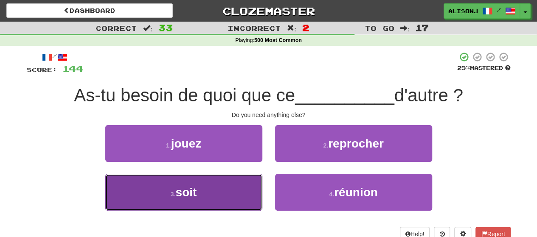
click at [223, 187] on button "3 . soit" at bounding box center [183, 192] width 157 height 37
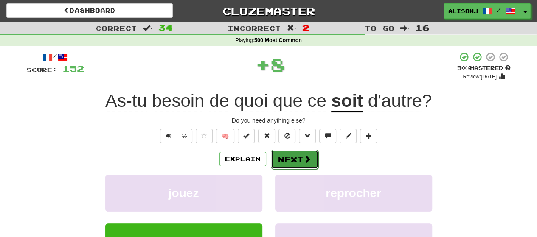
click at [290, 158] on button "Next" at bounding box center [295, 160] width 48 height 20
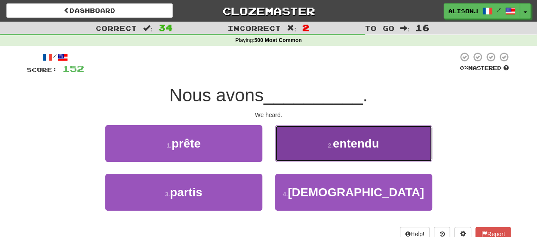
click at [290, 153] on button "2 . entendu" at bounding box center [353, 143] width 157 height 37
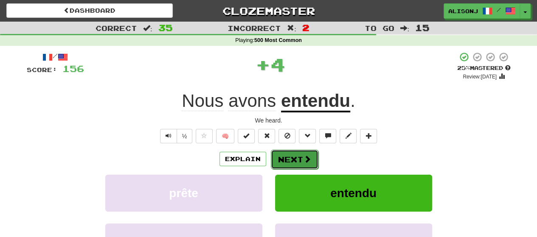
click at [290, 153] on button "Next" at bounding box center [295, 160] width 48 height 20
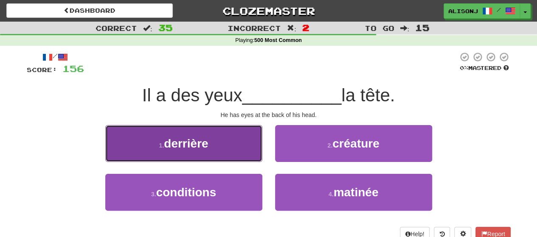
click at [218, 152] on button "1 . derrière" at bounding box center [183, 143] width 157 height 37
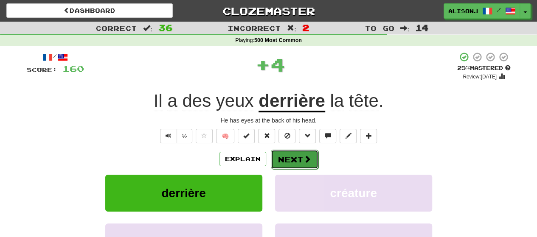
click at [317, 158] on button "Next" at bounding box center [295, 160] width 48 height 20
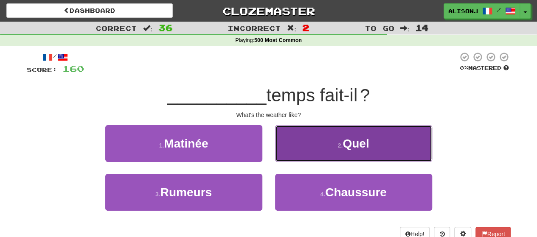
click at [313, 148] on button "2 . Quel" at bounding box center [353, 143] width 157 height 37
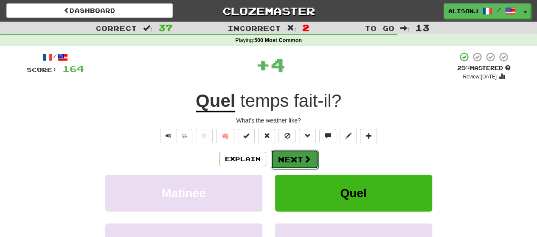
click at [309, 152] on button "Next" at bounding box center [295, 160] width 48 height 20
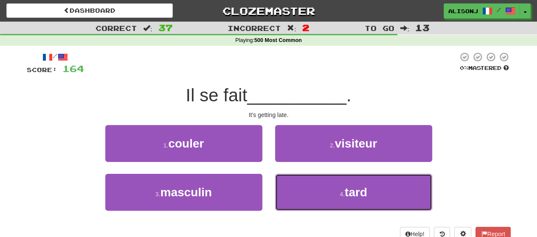
drag, startPoint x: 299, startPoint y: 190, endPoint x: 296, endPoint y: 170, distance: 19.8
click at [298, 185] on button "4 . tard" at bounding box center [353, 192] width 157 height 37
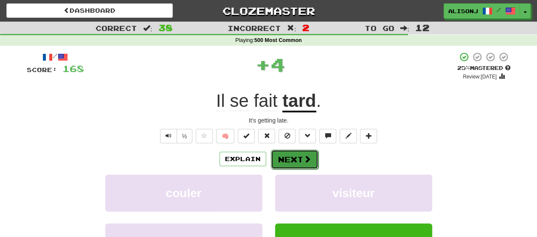
click at [294, 157] on button "Next" at bounding box center [295, 160] width 48 height 20
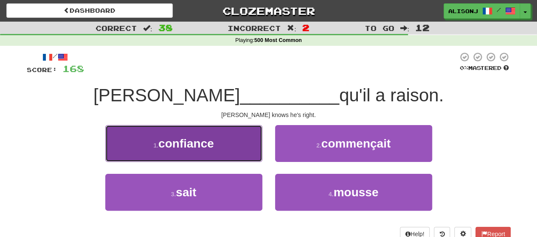
click at [256, 152] on button "1 . confiance" at bounding box center [183, 143] width 157 height 37
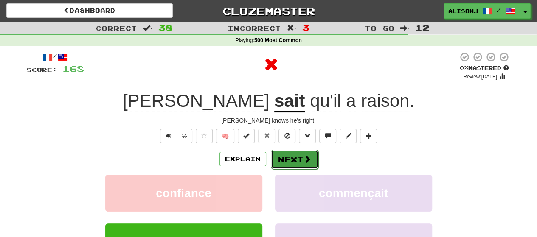
click at [310, 157] on button "Next" at bounding box center [295, 160] width 48 height 20
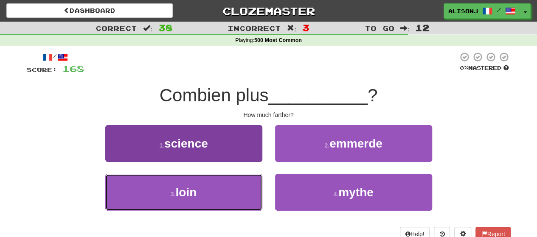
click at [191, 190] on span "loin" at bounding box center [185, 192] width 21 height 13
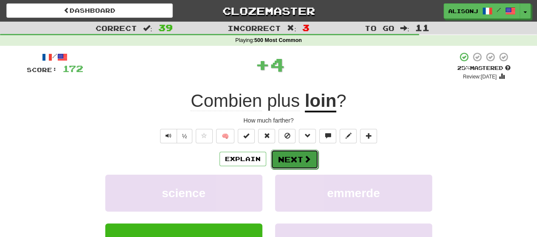
click at [306, 157] on span at bounding box center [308, 159] width 8 height 8
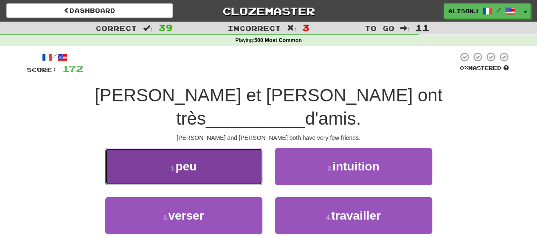
click at [241, 148] on button "1 . peu" at bounding box center [183, 166] width 157 height 37
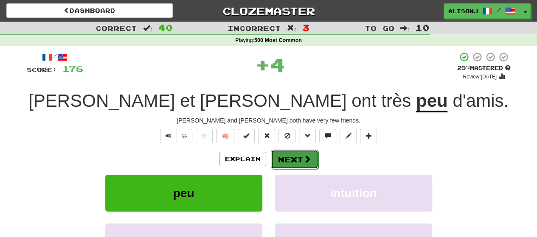
click at [294, 157] on button "Next" at bounding box center [295, 160] width 48 height 20
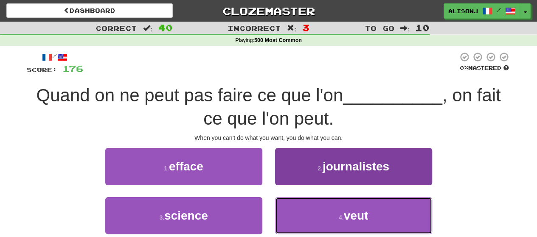
click at [299, 215] on button "4 . veut" at bounding box center [353, 215] width 157 height 37
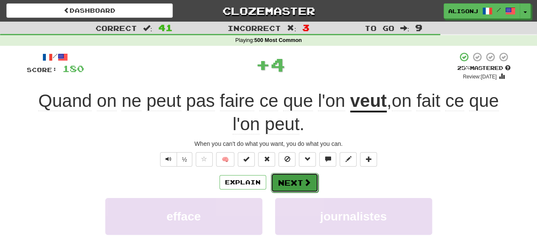
click at [284, 175] on button "Next" at bounding box center [295, 183] width 48 height 20
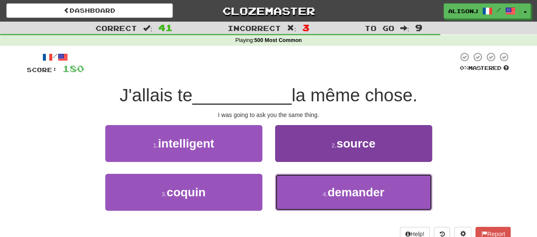
click at [313, 191] on button "4 . demander" at bounding box center [353, 192] width 157 height 37
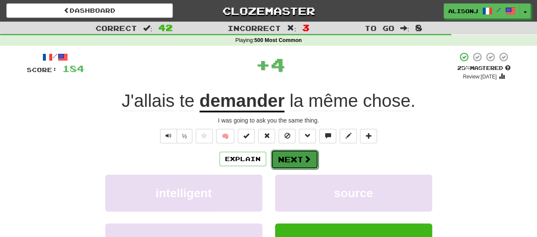
click at [302, 161] on button "Next" at bounding box center [295, 160] width 48 height 20
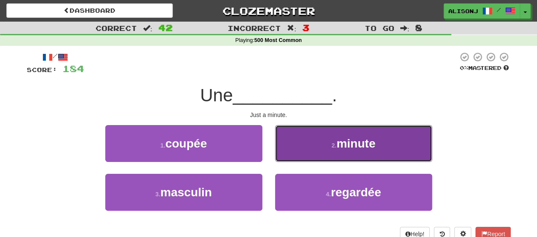
click at [302, 158] on button "2 . minute" at bounding box center [353, 143] width 157 height 37
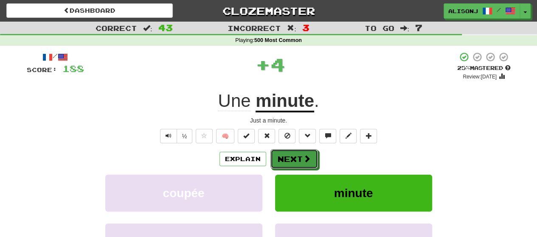
click at [303, 158] on span at bounding box center [307, 159] width 8 height 8
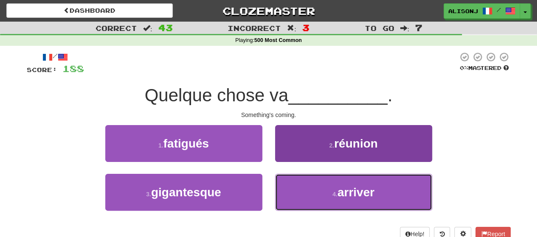
click at [299, 181] on button "4 . arriver" at bounding box center [353, 192] width 157 height 37
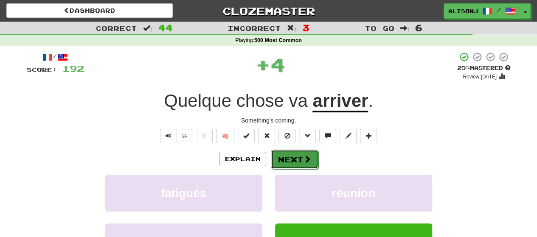
click at [298, 159] on button "Next" at bounding box center [295, 160] width 48 height 20
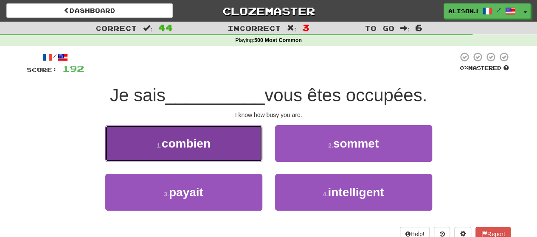
click at [237, 153] on button "1 . combien" at bounding box center [183, 143] width 157 height 37
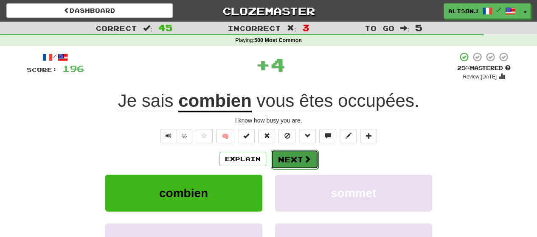
click at [287, 155] on button "Next" at bounding box center [295, 160] width 48 height 20
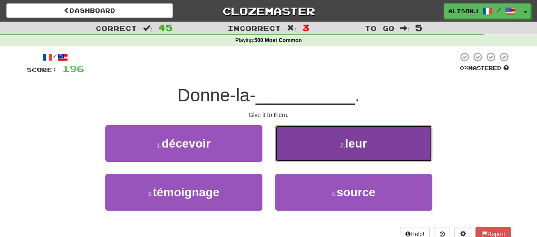
click at [287, 155] on button "2 . leur" at bounding box center [353, 143] width 157 height 37
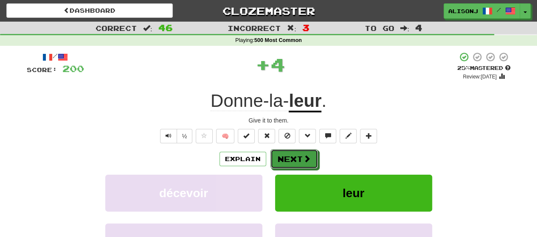
click at [287, 155] on button "Next" at bounding box center [294, 159] width 48 height 20
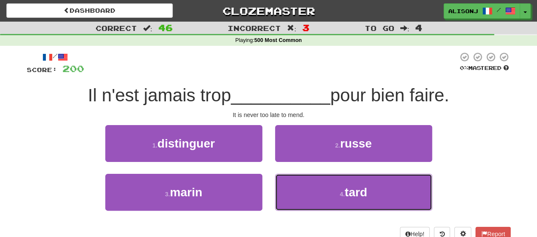
drag, startPoint x: 302, startPoint y: 193, endPoint x: 297, endPoint y: 169, distance: 23.8
click at [299, 177] on button "4 . tard" at bounding box center [353, 192] width 157 height 37
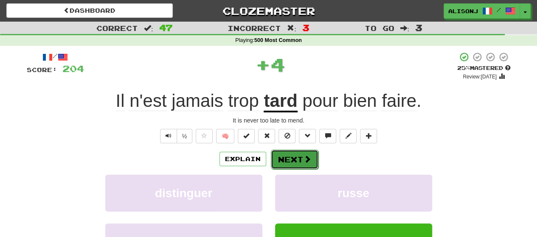
click at [295, 154] on button "Next" at bounding box center [295, 160] width 48 height 20
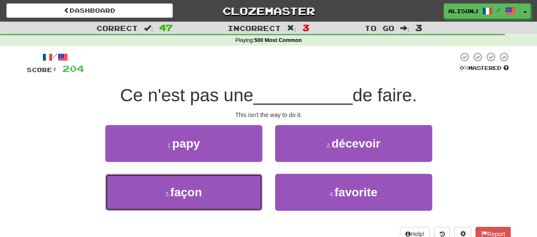
drag, startPoint x: 247, startPoint y: 193, endPoint x: 274, endPoint y: 173, distance: 33.6
click at [248, 191] on button "3 . façon" at bounding box center [183, 192] width 157 height 37
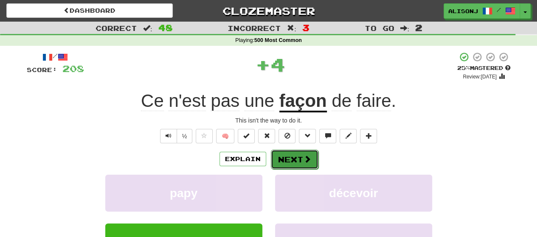
click at [292, 164] on button "Next" at bounding box center [295, 160] width 48 height 20
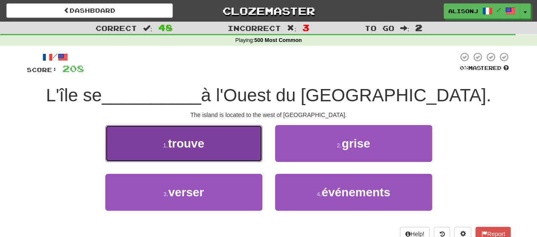
click at [237, 148] on button "1 . trouve" at bounding box center [183, 143] width 157 height 37
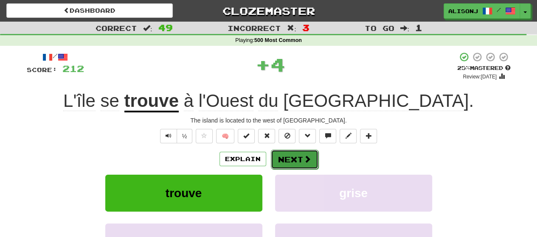
click at [298, 155] on button "Next" at bounding box center [295, 160] width 48 height 20
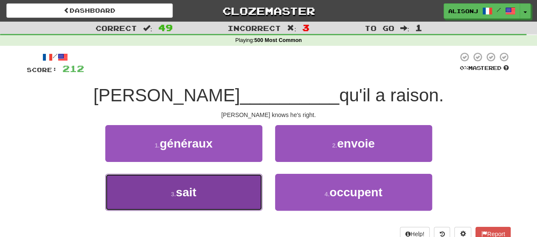
click at [253, 186] on button "3 . sait" at bounding box center [183, 192] width 157 height 37
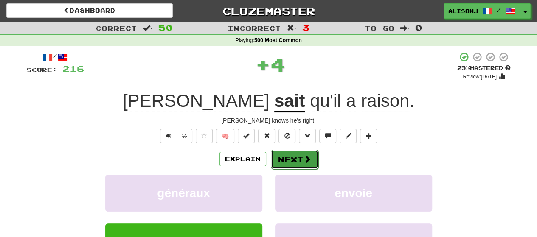
click at [294, 160] on button "Next" at bounding box center [295, 160] width 48 height 20
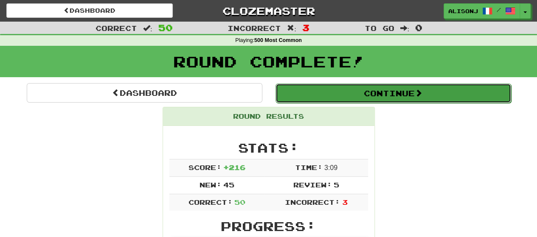
click at [374, 96] on button "Continue" at bounding box center [394, 94] width 236 height 20
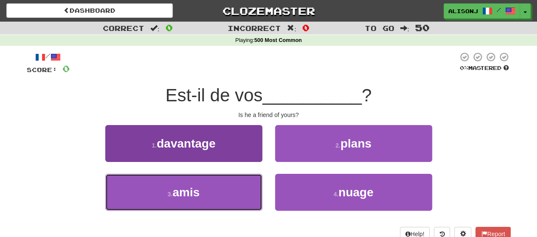
drag, startPoint x: 192, startPoint y: 189, endPoint x: 221, endPoint y: 175, distance: 31.9
click at [192, 189] on span "amis" at bounding box center [185, 192] width 27 height 13
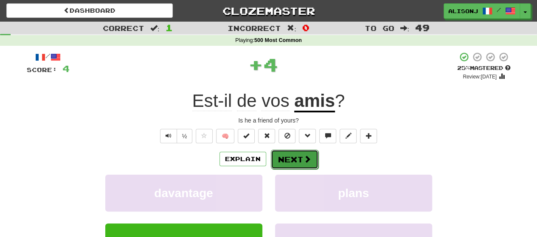
click at [296, 156] on button "Next" at bounding box center [295, 160] width 48 height 20
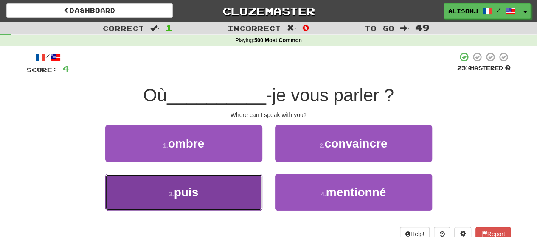
click at [239, 189] on button "3 . puis" at bounding box center [183, 192] width 157 height 37
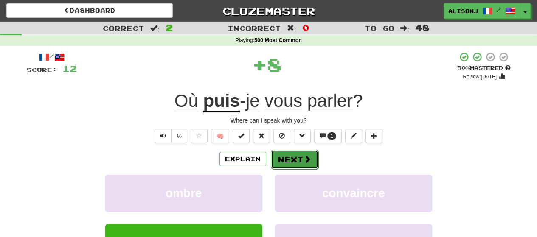
click at [284, 158] on button "Next" at bounding box center [295, 160] width 48 height 20
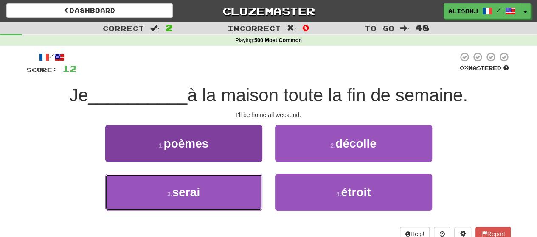
drag, startPoint x: 200, startPoint y: 197, endPoint x: 228, endPoint y: 181, distance: 31.9
click at [204, 194] on button "3 . serai" at bounding box center [183, 192] width 157 height 37
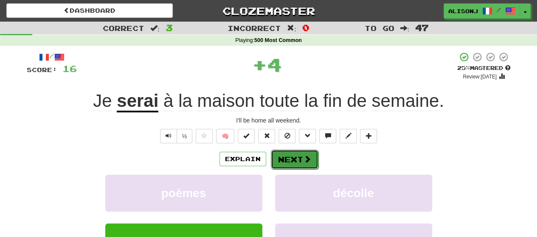
click at [289, 158] on button "Next" at bounding box center [295, 160] width 48 height 20
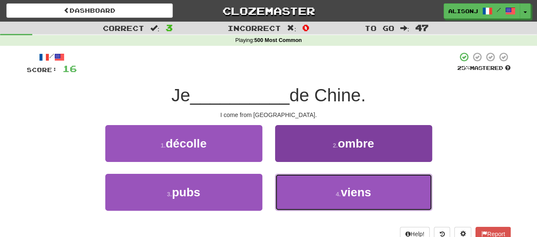
click at [287, 194] on button "4 . viens" at bounding box center [353, 192] width 157 height 37
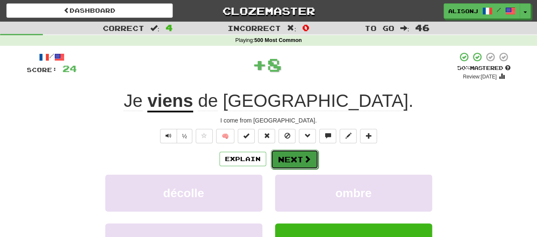
click at [285, 161] on button "Next" at bounding box center [295, 160] width 48 height 20
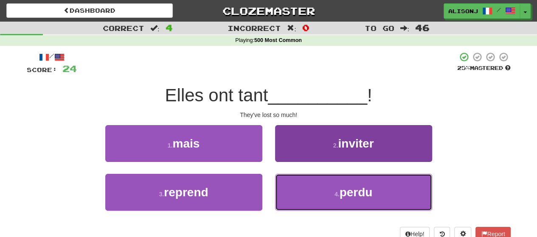
click at [296, 179] on button "4 . perdu" at bounding box center [353, 192] width 157 height 37
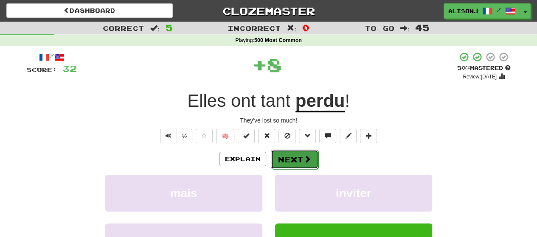
click at [293, 153] on button "Next" at bounding box center [295, 160] width 48 height 20
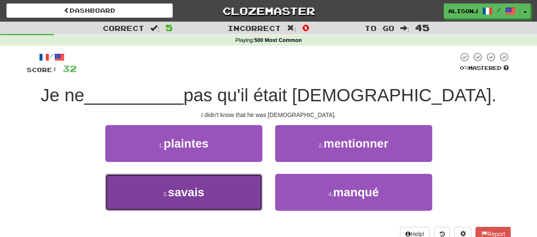
drag, startPoint x: 222, startPoint y: 191, endPoint x: 239, endPoint y: 176, distance: 22.9
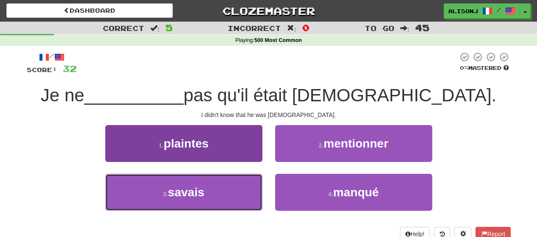
click at [223, 189] on button "3 . savais" at bounding box center [183, 192] width 157 height 37
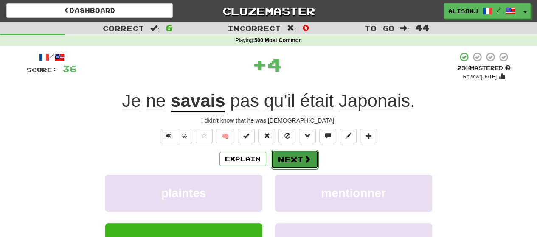
click at [281, 154] on button "Next" at bounding box center [295, 160] width 48 height 20
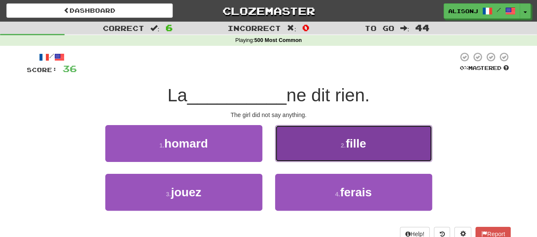
click at [295, 150] on button "2 . fille" at bounding box center [353, 143] width 157 height 37
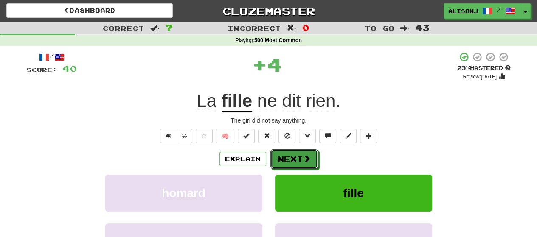
click at [295, 150] on button "Next" at bounding box center [294, 159] width 48 height 20
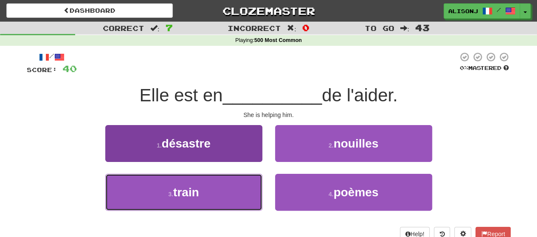
drag, startPoint x: 236, startPoint y: 195, endPoint x: 251, endPoint y: 184, distance: 19.0
click at [240, 191] on button "3 . train" at bounding box center [183, 192] width 157 height 37
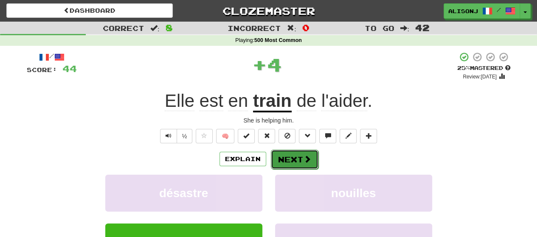
click at [299, 158] on button "Next" at bounding box center [295, 160] width 48 height 20
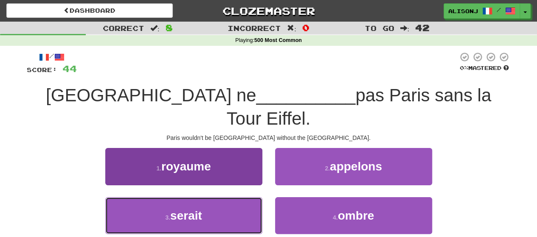
click at [245, 197] on button "3 . serait" at bounding box center [183, 215] width 157 height 37
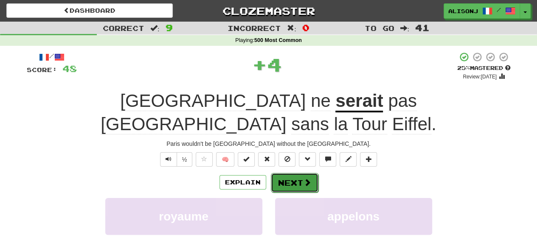
click at [287, 173] on button "Next" at bounding box center [295, 183] width 48 height 20
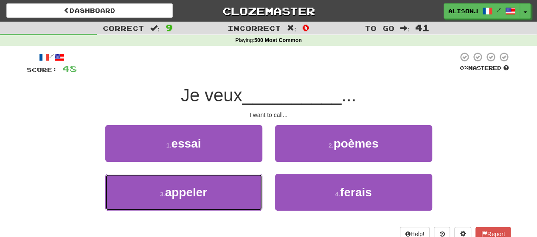
drag, startPoint x: 234, startPoint y: 187, endPoint x: 246, endPoint y: 172, distance: 19.6
click at [236, 183] on button "3 . appeler" at bounding box center [183, 192] width 157 height 37
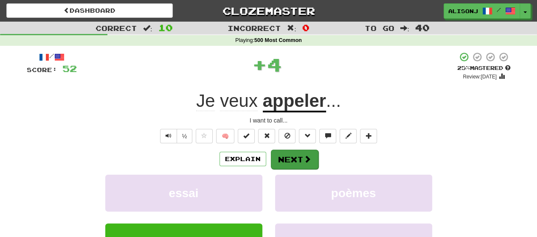
drag, startPoint x: 276, startPoint y: 146, endPoint x: 280, endPoint y: 151, distance: 6.0
click at [276, 148] on div "/ Score: 52 + 4 25 % Mastered Review: [DATE] veux appeler ... I want to call...…" at bounding box center [269, 185] width 484 height 266
click at [283, 152] on button "Next" at bounding box center [295, 160] width 48 height 20
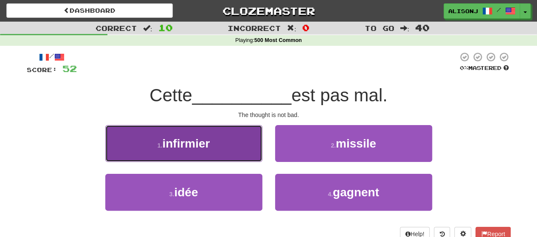
click at [245, 152] on button "1 . infirmier" at bounding box center [183, 143] width 157 height 37
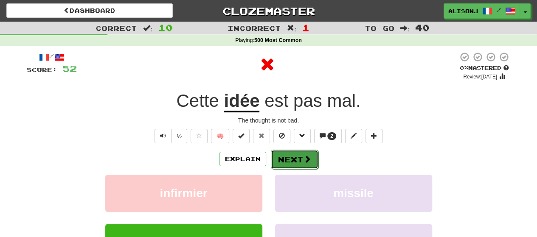
click at [305, 155] on span at bounding box center [308, 159] width 8 height 8
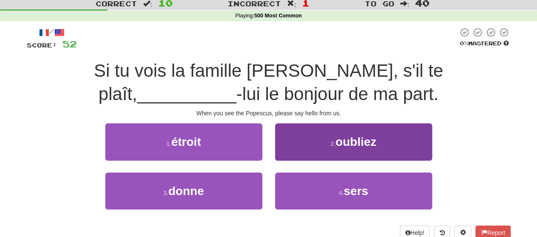
scroll to position [42, 0]
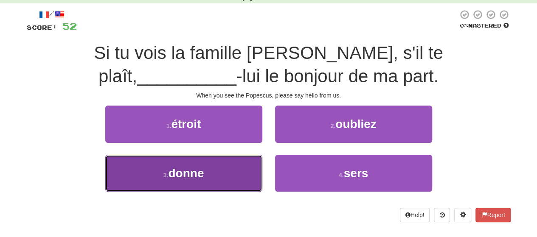
click at [217, 156] on button "3 . donne" at bounding box center [183, 173] width 157 height 37
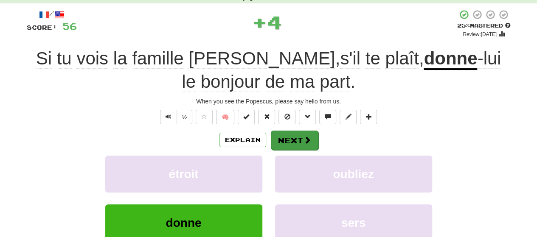
drag, startPoint x: 308, startPoint y: 126, endPoint x: 306, endPoint y: 130, distance: 4.6
click at [307, 129] on div "/ Score: 56 + 4 25 % Mastered Review: [DATE] Si tu vois la famille [PERSON_NAME…" at bounding box center [269, 153] width 484 height 289
click at [304, 136] on span at bounding box center [308, 140] width 8 height 8
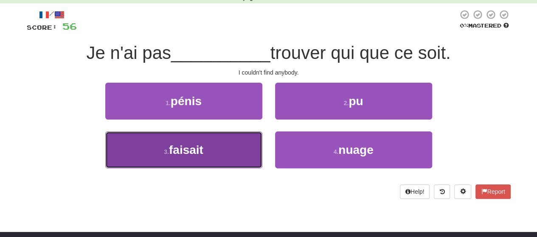
click at [233, 145] on button "3 . faisait" at bounding box center [183, 150] width 157 height 37
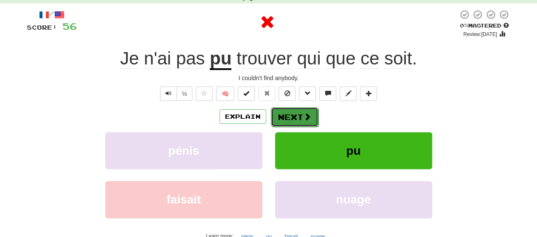
click at [279, 117] on button "Next" at bounding box center [295, 117] width 48 height 20
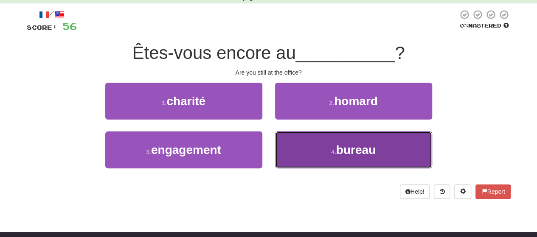
click at [326, 140] on button "4 . bureau" at bounding box center [353, 150] width 157 height 37
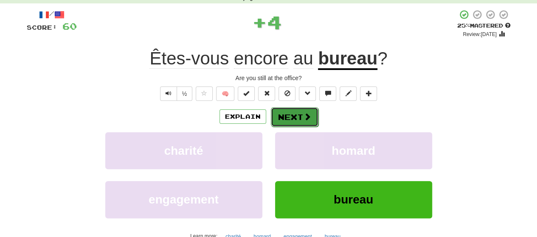
click at [304, 118] on span at bounding box center [308, 117] width 8 height 8
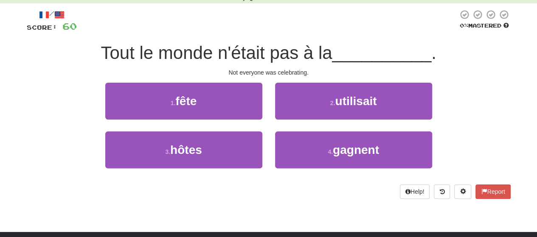
click at [268, 107] on div "1 . fête" at bounding box center [184, 107] width 170 height 49
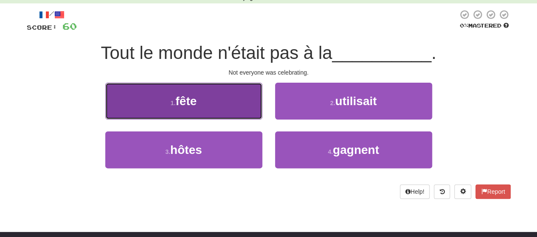
click at [250, 107] on button "1 . fête" at bounding box center [183, 101] width 157 height 37
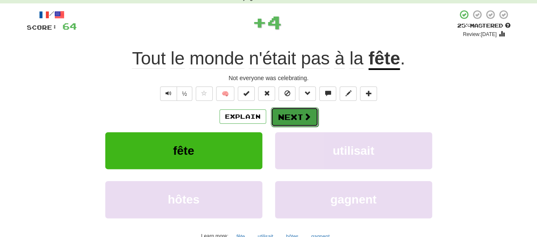
click at [315, 116] on button "Next" at bounding box center [295, 117] width 48 height 20
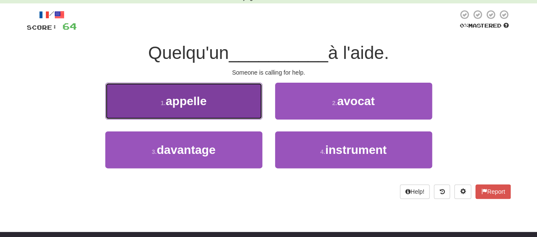
click at [227, 107] on button "1 . appelle" at bounding box center [183, 101] width 157 height 37
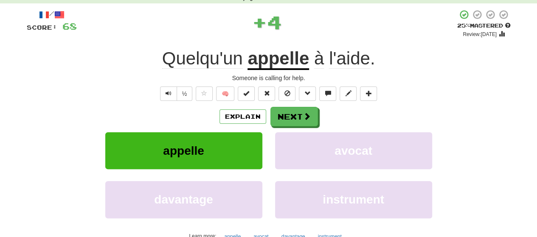
click at [325, 115] on div "Explain Next" at bounding box center [269, 117] width 484 height 20
click at [310, 115] on button "Next" at bounding box center [295, 117] width 48 height 20
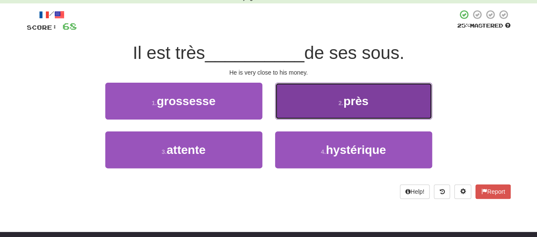
click at [307, 107] on button "2 . près" at bounding box center [353, 101] width 157 height 37
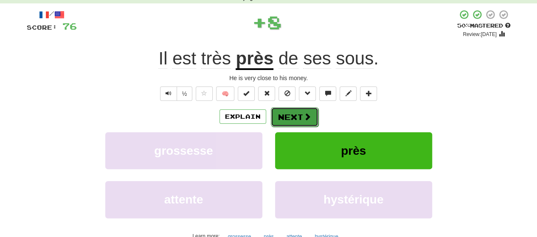
click at [302, 110] on button "Next" at bounding box center [295, 117] width 48 height 20
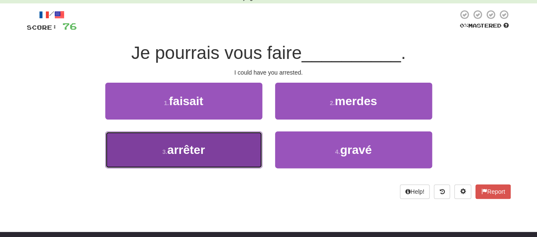
click at [232, 143] on button "3 . arrêter" at bounding box center [183, 150] width 157 height 37
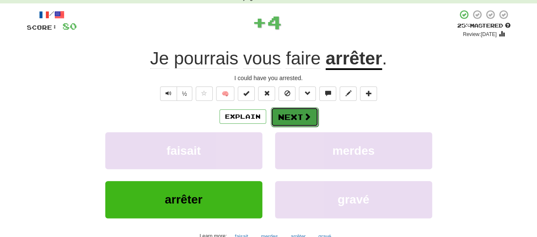
click at [290, 119] on button "Next" at bounding box center [295, 117] width 48 height 20
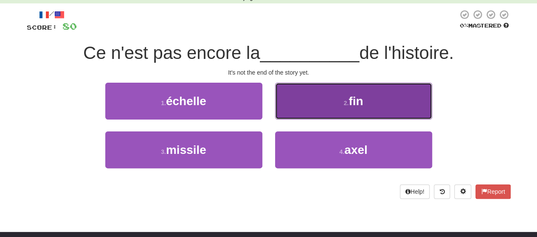
click at [292, 119] on button "2 . fin" at bounding box center [353, 101] width 157 height 37
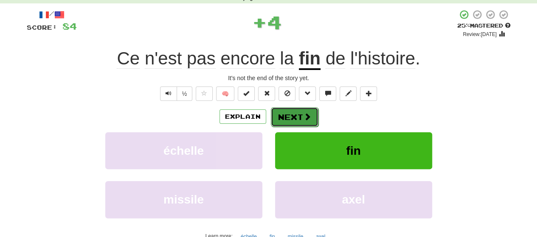
click at [292, 118] on button "Next" at bounding box center [295, 117] width 48 height 20
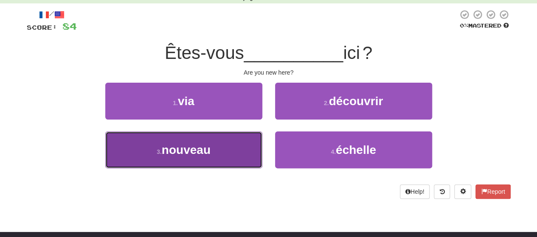
click at [259, 139] on button "3 . nouveau" at bounding box center [183, 150] width 157 height 37
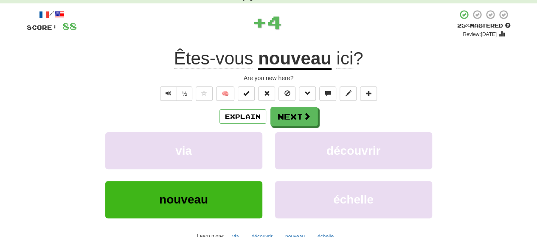
click at [291, 107] on div "Explain Next" at bounding box center [269, 117] width 484 height 20
click at [290, 112] on button "Next" at bounding box center [295, 117] width 48 height 20
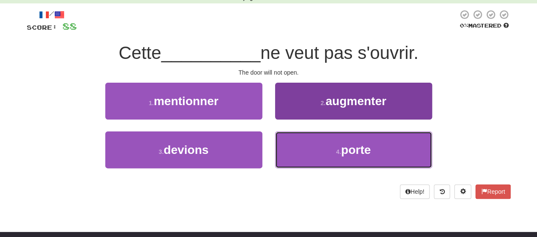
drag, startPoint x: 305, startPoint y: 158, endPoint x: 304, endPoint y: 141, distance: 17.9
click at [304, 146] on button "4 . porte" at bounding box center [353, 150] width 157 height 37
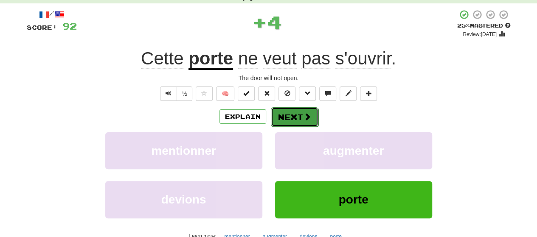
click at [301, 121] on button "Next" at bounding box center [295, 117] width 48 height 20
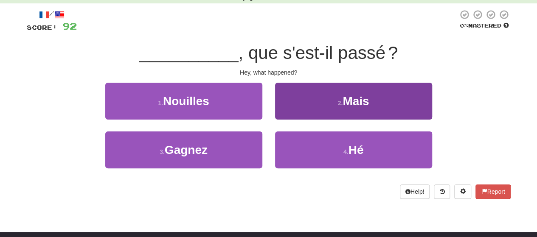
copy small "Learn"
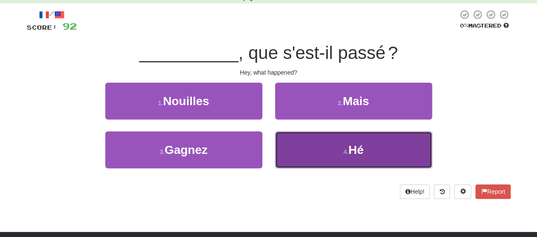
click at [312, 143] on button "4 . Hé" at bounding box center [353, 150] width 157 height 37
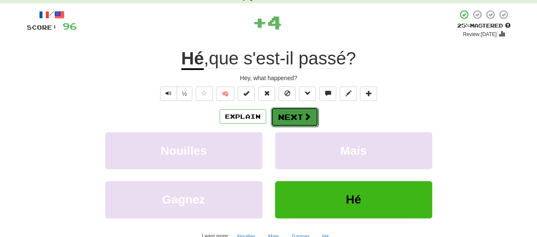
click at [306, 112] on button "Next" at bounding box center [295, 117] width 48 height 20
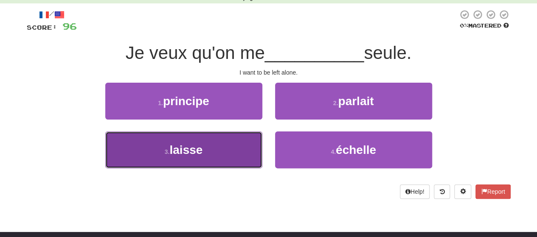
click at [245, 139] on button "3 . laisse" at bounding box center [183, 150] width 157 height 37
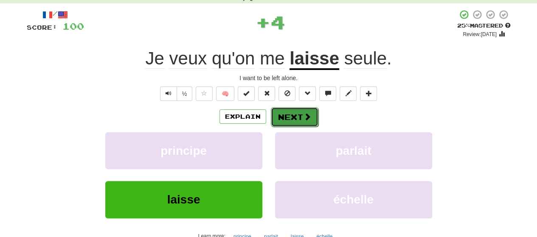
click at [301, 115] on button "Next" at bounding box center [295, 117] width 48 height 20
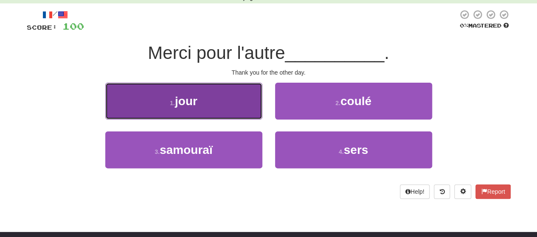
click at [249, 113] on button "1 . jour" at bounding box center [183, 101] width 157 height 37
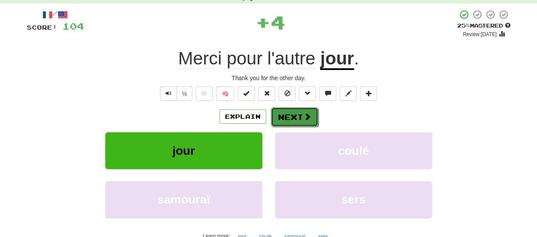
click at [298, 121] on button "Next" at bounding box center [295, 117] width 48 height 20
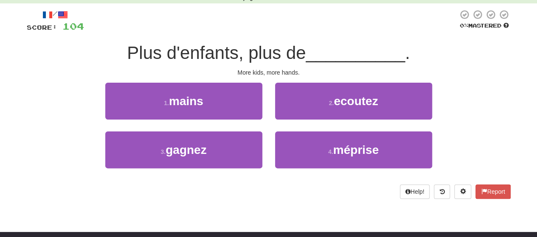
click at [264, 114] on div "1 . mains" at bounding box center [184, 107] width 170 height 49
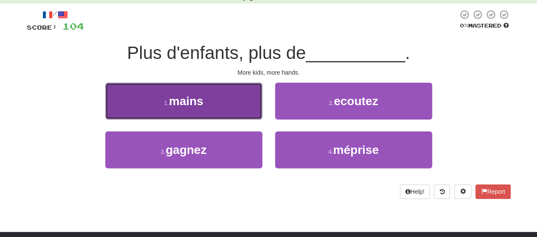
click at [250, 111] on button "1 . mains" at bounding box center [183, 101] width 157 height 37
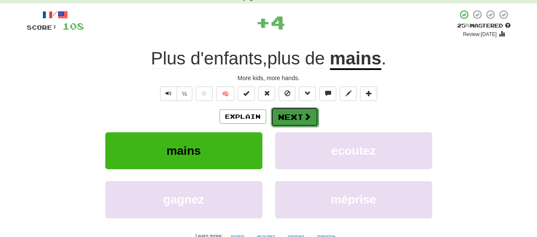
click at [280, 113] on button "Next" at bounding box center [295, 117] width 48 height 20
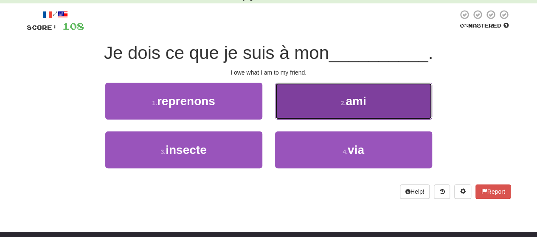
click at [309, 102] on button "2 . ami" at bounding box center [353, 101] width 157 height 37
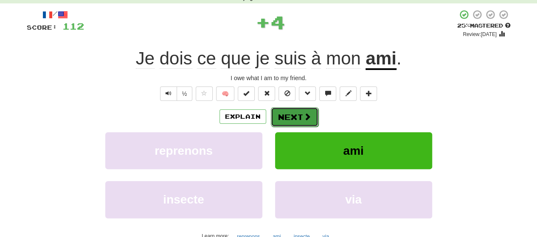
click at [286, 111] on button "Next" at bounding box center [295, 117] width 48 height 20
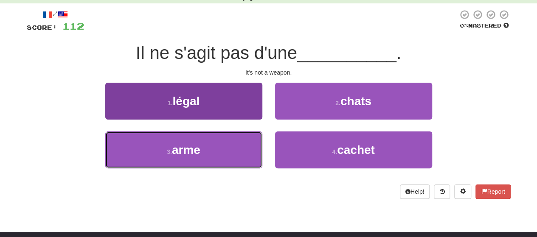
drag, startPoint x: 250, startPoint y: 151, endPoint x: 260, endPoint y: 141, distance: 13.8
click at [251, 150] on button "3 . arme" at bounding box center [183, 150] width 157 height 37
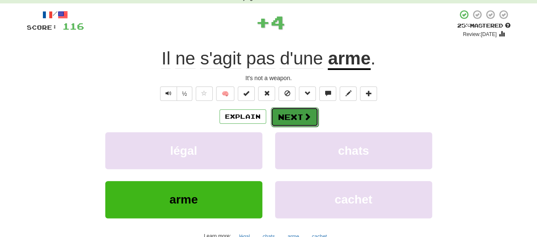
click at [311, 115] on button "Next" at bounding box center [295, 117] width 48 height 20
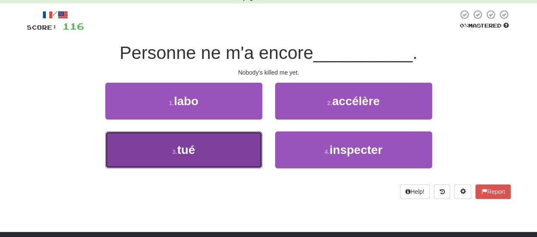
click at [210, 149] on button "3 . tué" at bounding box center [183, 150] width 157 height 37
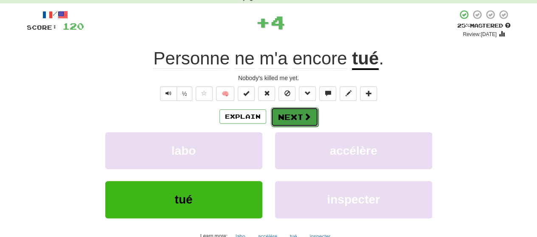
click at [314, 114] on button "Next" at bounding box center [295, 117] width 48 height 20
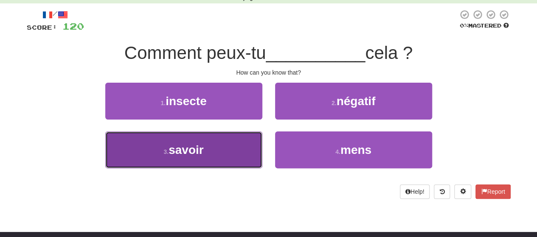
click at [238, 144] on button "3 . savoir" at bounding box center [183, 150] width 157 height 37
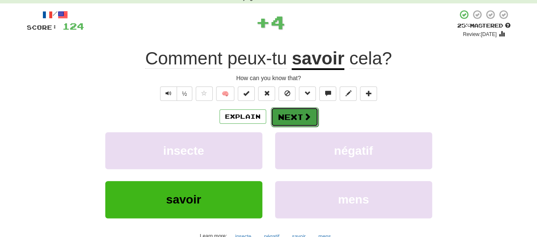
click at [283, 109] on button "Next" at bounding box center [295, 117] width 48 height 20
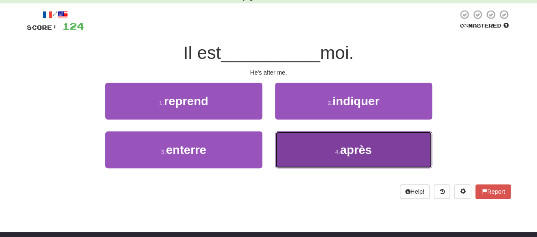
click at [320, 149] on button "4 . après" at bounding box center [353, 150] width 157 height 37
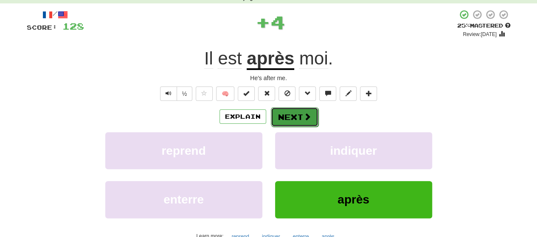
click at [307, 125] on button "Next" at bounding box center [295, 117] width 48 height 20
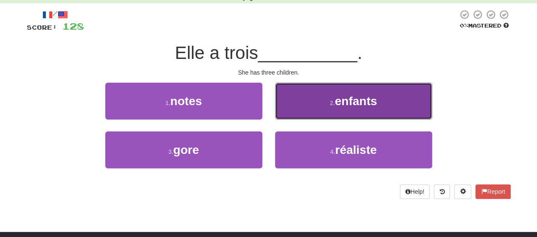
click at [317, 114] on button "2 . enfants" at bounding box center [353, 101] width 157 height 37
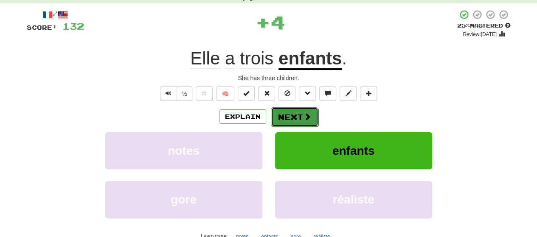
click at [313, 119] on button "Next" at bounding box center [295, 117] width 48 height 20
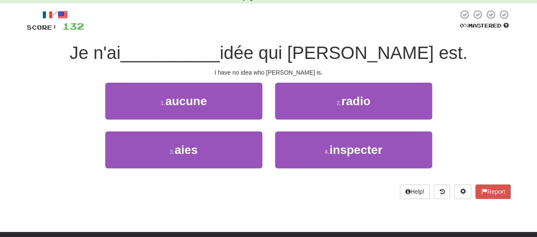
click at [268, 101] on div "1 . aucune 2 . radio" at bounding box center [269, 107] width 510 height 49
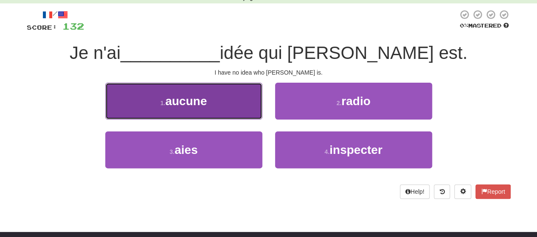
click at [252, 106] on button "1 . aucune" at bounding box center [183, 101] width 157 height 37
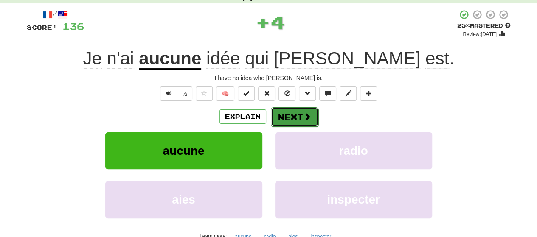
click at [298, 108] on button "Next" at bounding box center [295, 117] width 48 height 20
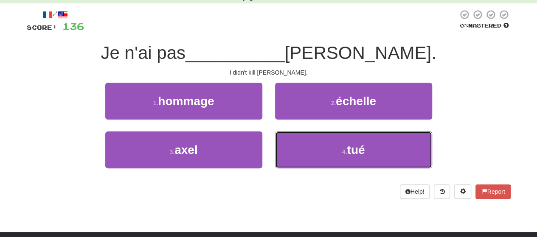
drag, startPoint x: 301, startPoint y: 140, endPoint x: 301, endPoint y: 127, distance: 12.7
click at [301, 138] on button "4 . tué" at bounding box center [353, 150] width 157 height 37
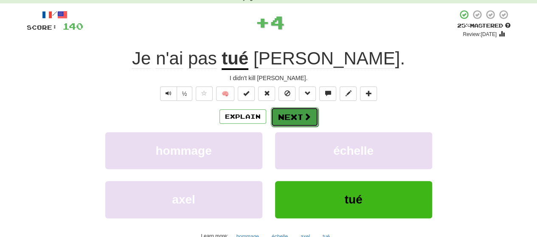
click at [300, 116] on button "Next" at bounding box center [295, 117] width 48 height 20
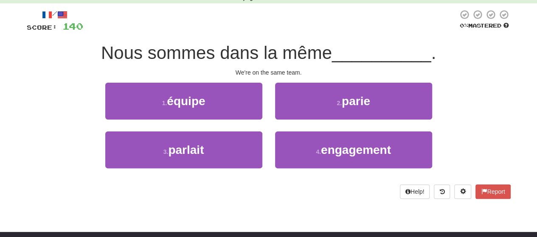
copy link "Clozemaster"
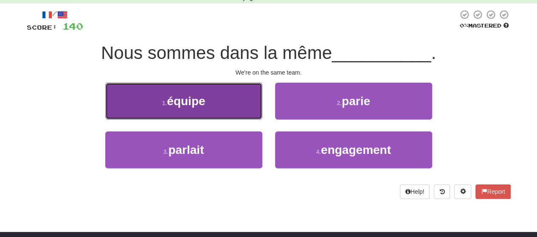
click at [251, 111] on button "1 . équipe" at bounding box center [183, 101] width 157 height 37
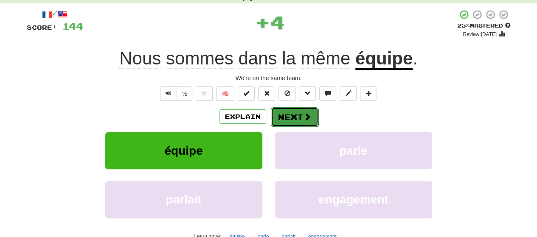
click at [286, 110] on button "Next" at bounding box center [295, 117] width 48 height 20
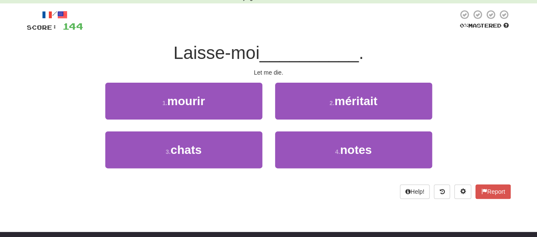
click at [262, 110] on div "1 . mourir" at bounding box center [184, 107] width 170 height 49
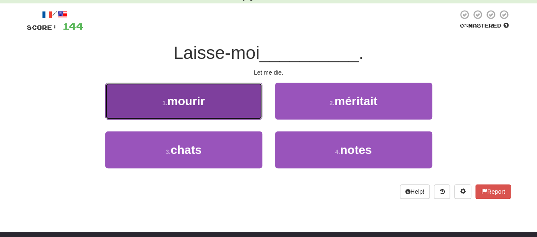
click at [246, 108] on button "1 . mourir" at bounding box center [183, 101] width 157 height 37
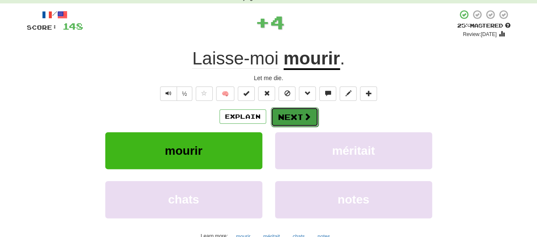
click at [301, 112] on button "Next" at bounding box center [295, 117] width 48 height 20
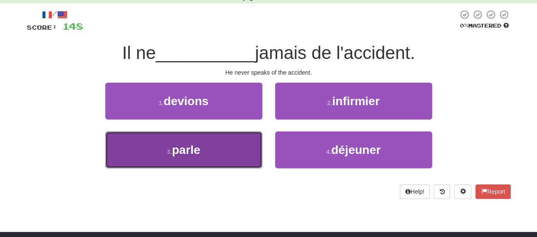
click at [258, 137] on button "3 . parle" at bounding box center [183, 150] width 157 height 37
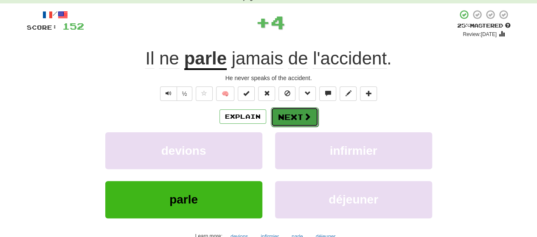
click at [281, 113] on button "Next" at bounding box center [295, 117] width 48 height 20
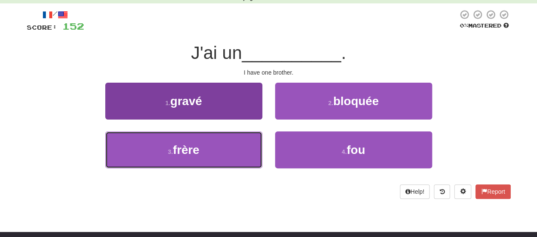
click at [217, 136] on button "3 . frère" at bounding box center [183, 150] width 157 height 37
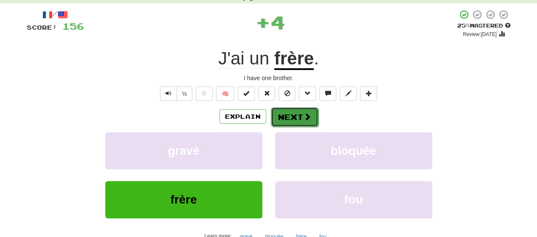
click at [287, 113] on button "Next" at bounding box center [295, 117] width 48 height 20
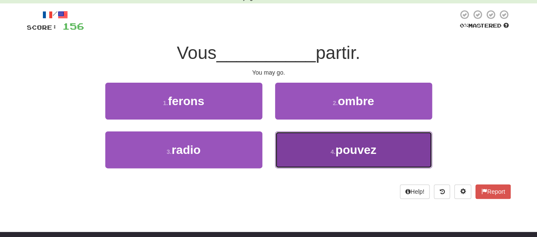
click at [304, 161] on button "4 . pouvez" at bounding box center [353, 150] width 157 height 37
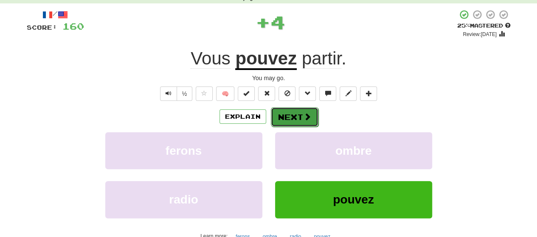
click at [279, 116] on button "Next" at bounding box center [295, 117] width 48 height 20
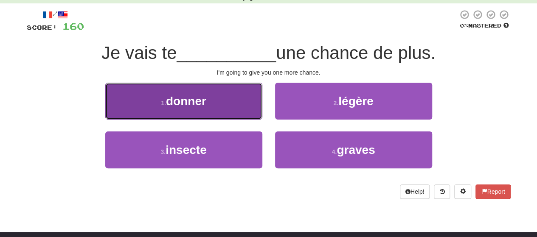
click at [231, 110] on button "1 . donner" at bounding box center [183, 101] width 157 height 37
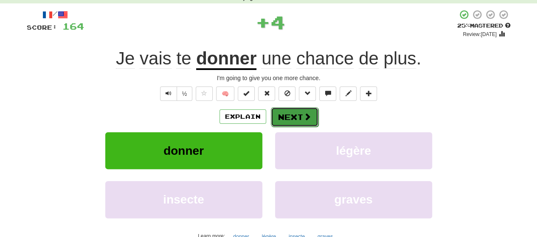
click at [304, 118] on button "Next" at bounding box center [295, 117] width 48 height 20
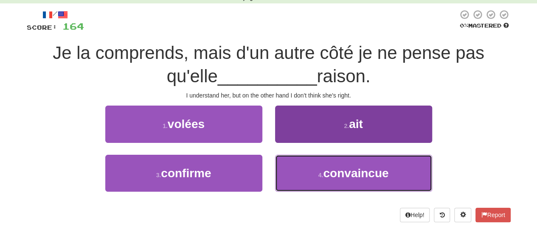
drag, startPoint x: 310, startPoint y: 179, endPoint x: 309, endPoint y: 172, distance: 6.9
click at [310, 176] on button "4 . convaincue" at bounding box center [353, 173] width 157 height 37
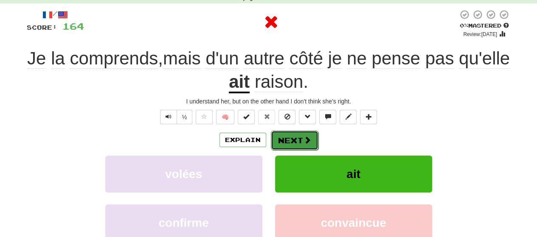
click at [301, 132] on button "Next" at bounding box center [295, 141] width 48 height 20
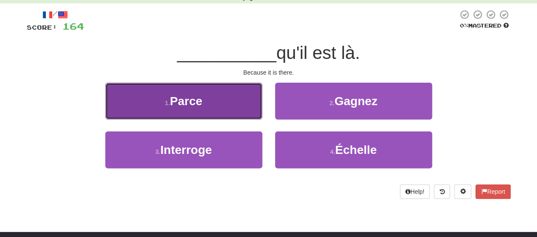
click at [238, 109] on button "1 . Parce" at bounding box center [183, 101] width 157 height 37
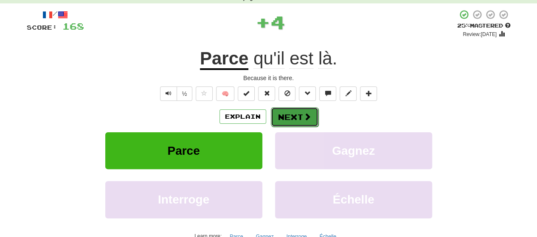
click at [290, 119] on button "Next" at bounding box center [295, 117] width 48 height 20
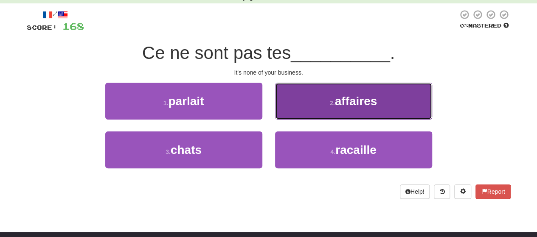
click at [293, 118] on button "2 . affaires" at bounding box center [353, 101] width 157 height 37
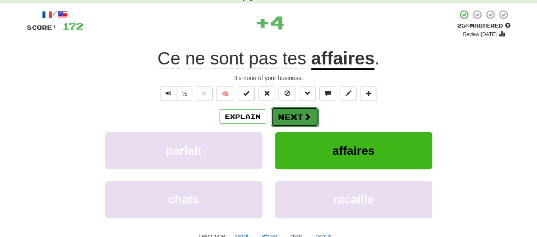
click at [293, 113] on button "Next" at bounding box center [295, 117] width 48 height 20
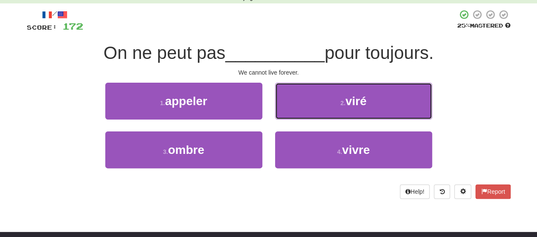
click at [293, 113] on button "2 . viré" at bounding box center [353, 101] width 157 height 37
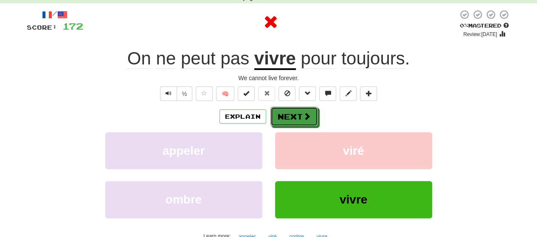
click at [293, 113] on button "Next" at bounding box center [294, 117] width 48 height 20
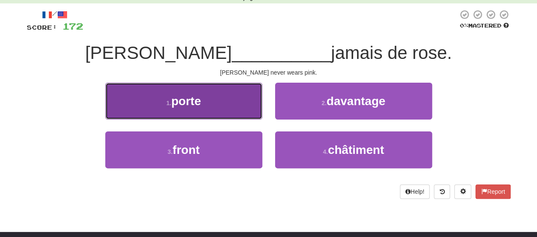
click at [218, 106] on button "1 . porte" at bounding box center [183, 101] width 157 height 37
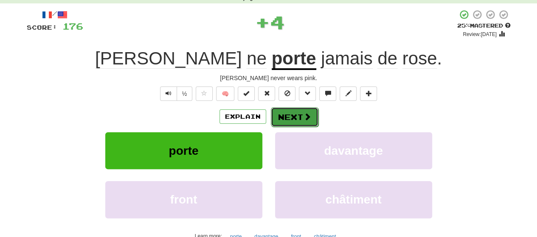
click at [302, 113] on button "Next" at bounding box center [295, 117] width 48 height 20
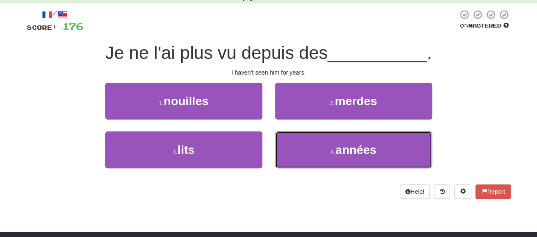
drag, startPoint x: 296, startPoint y: 153, endPoint x: 294, endPoint y: 131, distance: 22.1
click at [296, 143] on button "4 . années" at bounding box center [353, 150] width 157 height 37
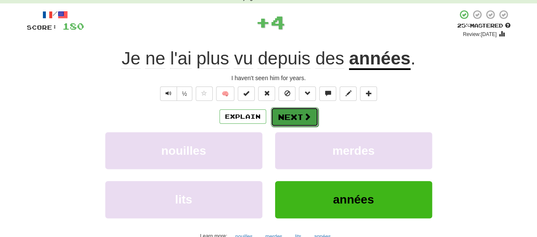
click at [293, 116] on button "Next" at bounding box center [295, 117] width 48 height 20
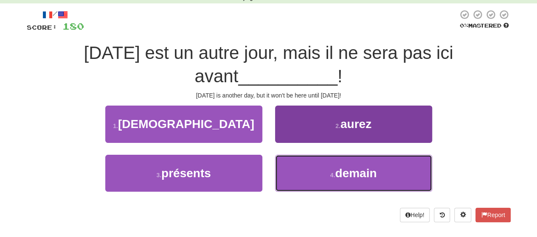
click at [298, 169] on button "4 . demain" at bounding box center [353, 173] width 157 height 37
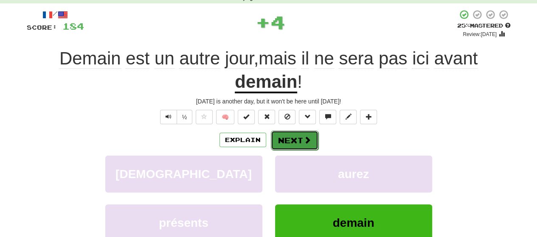
click at [291, 133] on button "Next" at bounding box center [295, 141] width 48 height 20
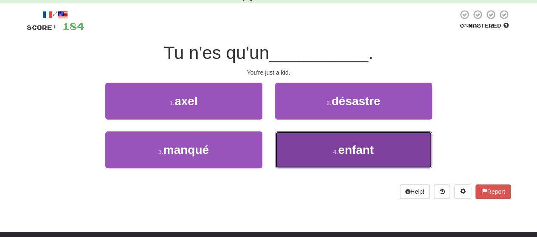
drag, startPoint x: 291, startPoint y: 149, endPoint x: 290, endPoint y: 126, distance: 23.0
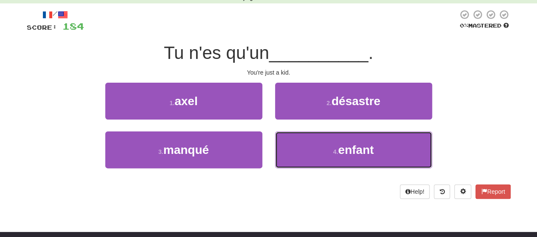
click at [291, 148] on button "4 . enfant" at bounding box center [353, 150] width 157 height 37
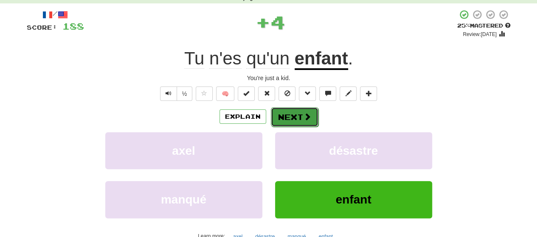
click at [290, 120] on button "Next" at bounding box center [295, 117] width 48 height 20
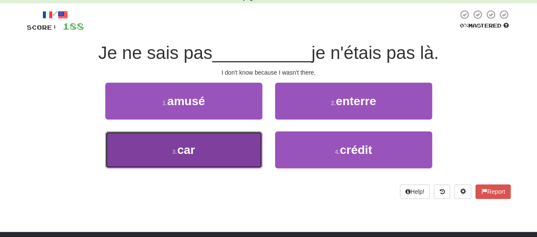
click at [175, 149] on small "3 ." at bounding box center [174, 152] width 5 height 7
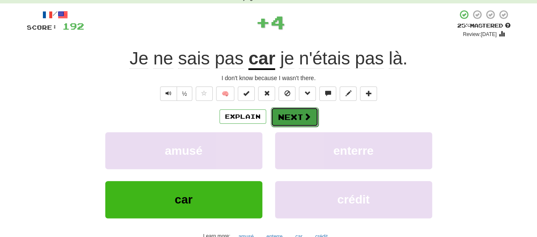
click at [304, 118] on span at bounding box center [308, 117] width 8 height 8
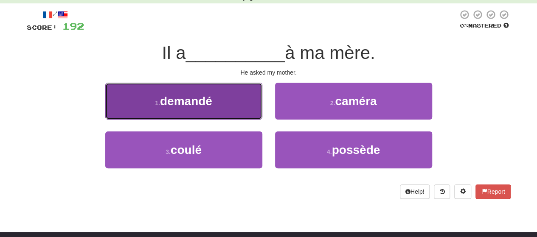
click at [225, 105] on button "1 . demandé" at bounding box center [183, 101] width 157 height 37
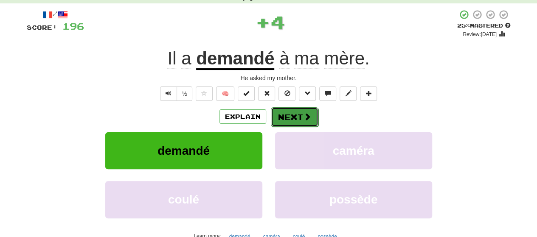
drag, startPoint x: 273, startPoint y: 114, endPoint x: 279, endPoint y: 113, distance: 5.4
click at [279, 113] on button "Next" at bounding box center [295, 117] width 48 height 20
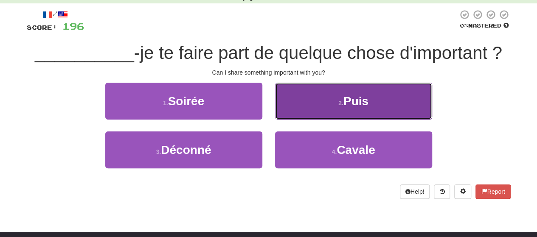
click at [290, 108] on button "2 . Puis" at bounding box center [353, 101] width 157 height 37
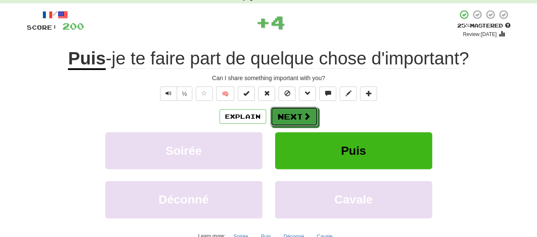
click at [290, 108] on button "Next" at bounding box center [294, 117] width 48 height 20
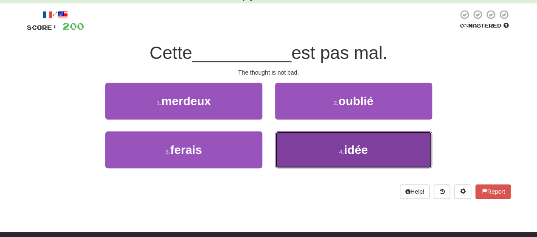
click at [297, 142] on button "4 . idée" at bounding box center [353, 150] width 157 height 37
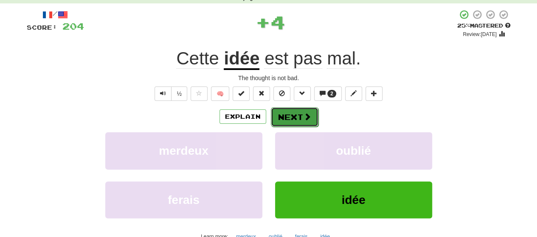
click at [290, 113] on button "Next" at bounding box center [295, 117] width 48 height 20
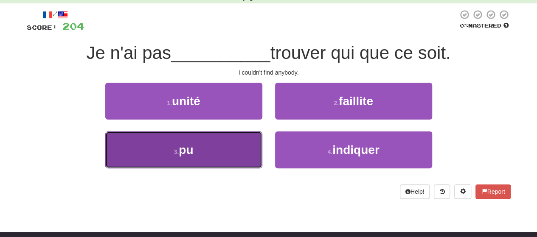
click at [216, 146] on button "3 . pu" at bounding box center [183, 150] width 157 height 37
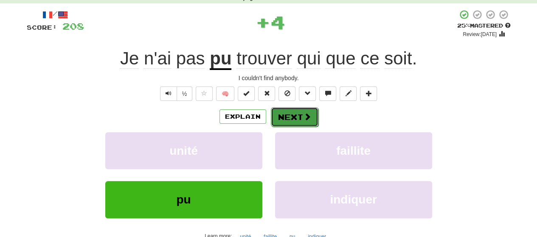
click at [304, 115] on span at bounding box center [308, 117] width 8 height 8
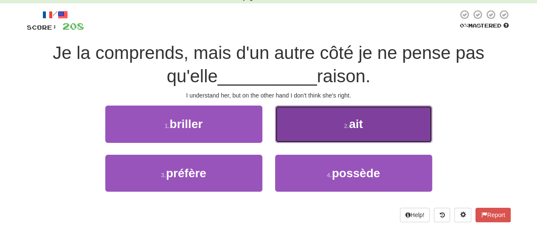
click at [311, 121] on button "2 . ait" at bounding box center [353, 124] width 157 height 37
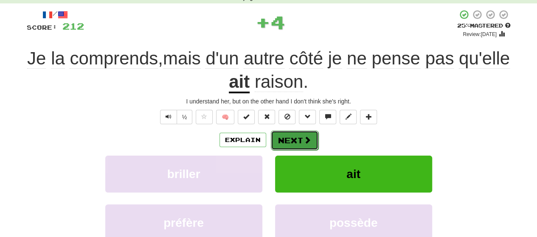
click at [302, 140] on button "Next" at bounding box center [295, 141] width 48 height 20
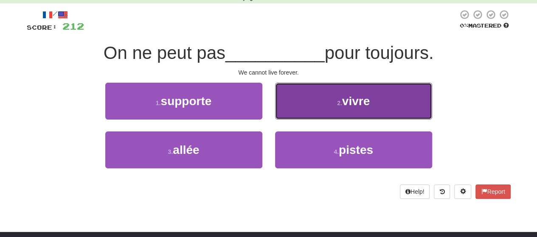
click at [322, 112] on button "2 . vivre" at bounding box center [353, 101] width 157 height 37
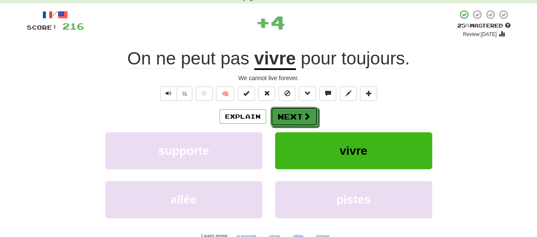
click at [296, 114] on button "Next" at bounding box center [294, 117] width 48 height 20
